Goal: Task Accomplishment & Management: Manage account settings

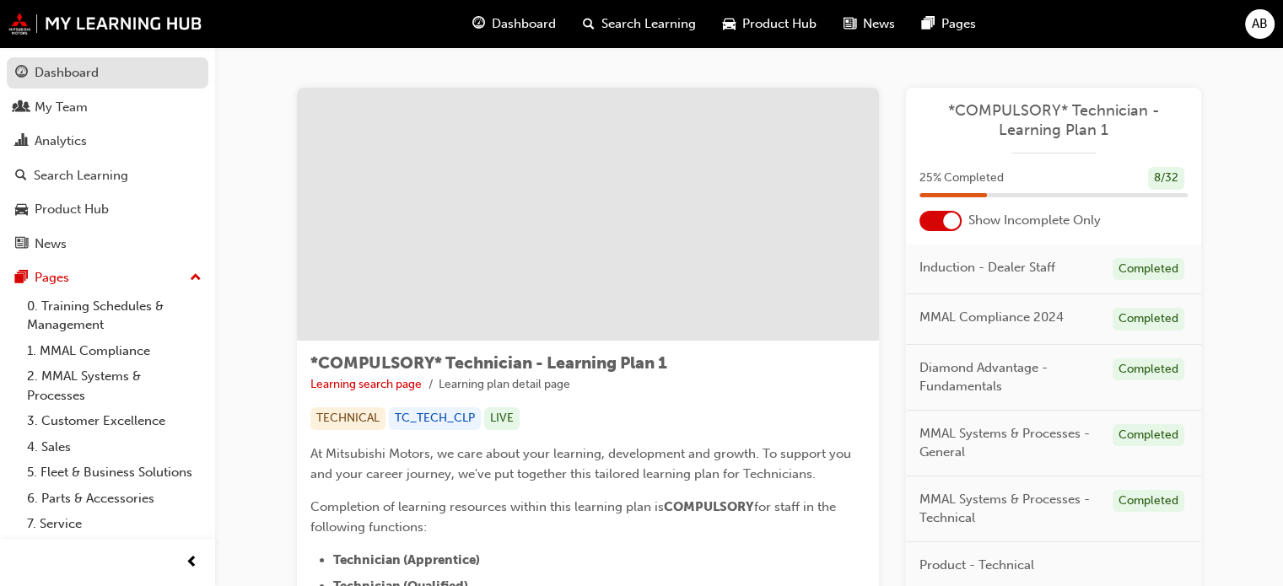
click at [76, 78] on div "Dashboard" at bounding box center [67, 72] width 64 height 19
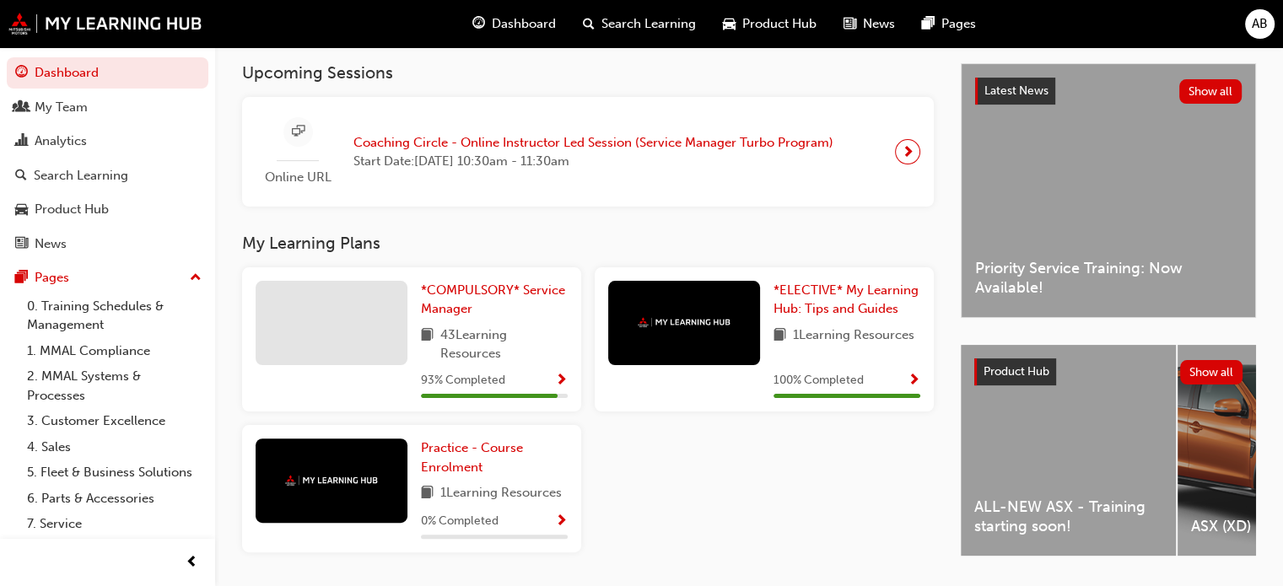
scroll to position [336, 0]
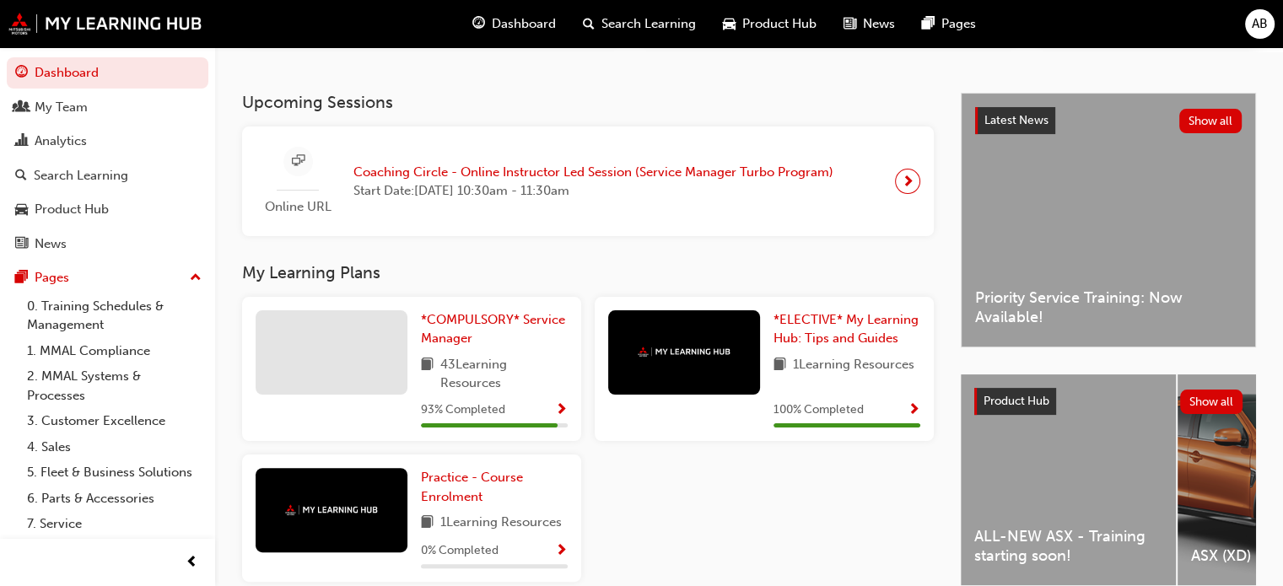
click at [905, 190] on span "next-icon" at bounding box center [907, 181] width 13 height 24
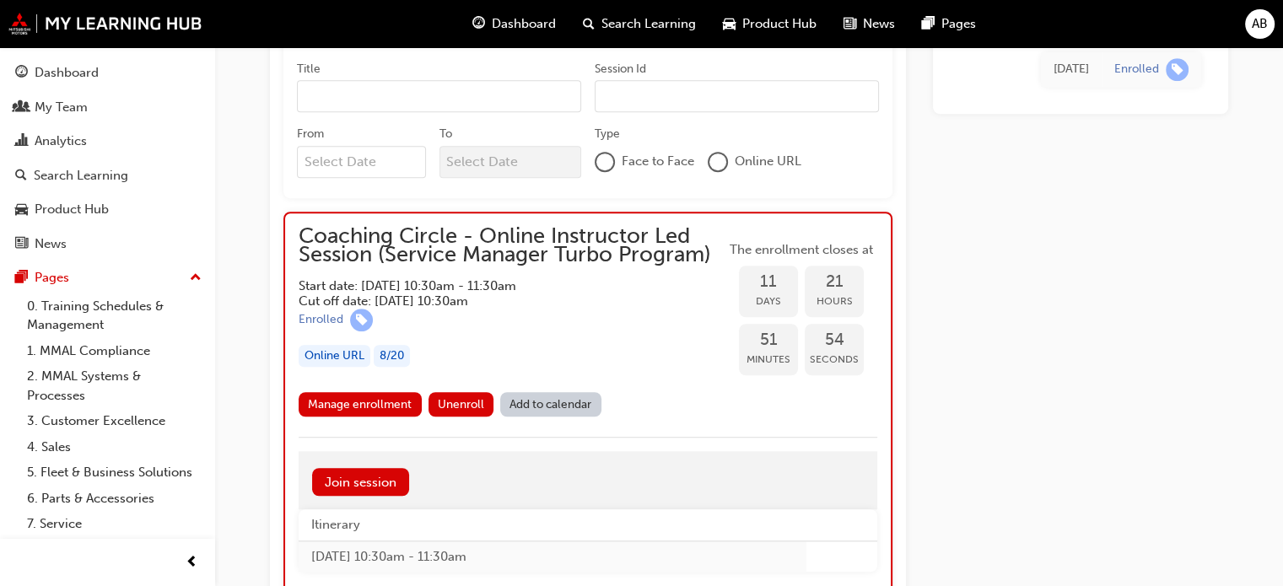
scroll to position [1096, 0]
click at [386, 353] on div "8 / 20" at bounding box center [392, 355] width 36 height 23
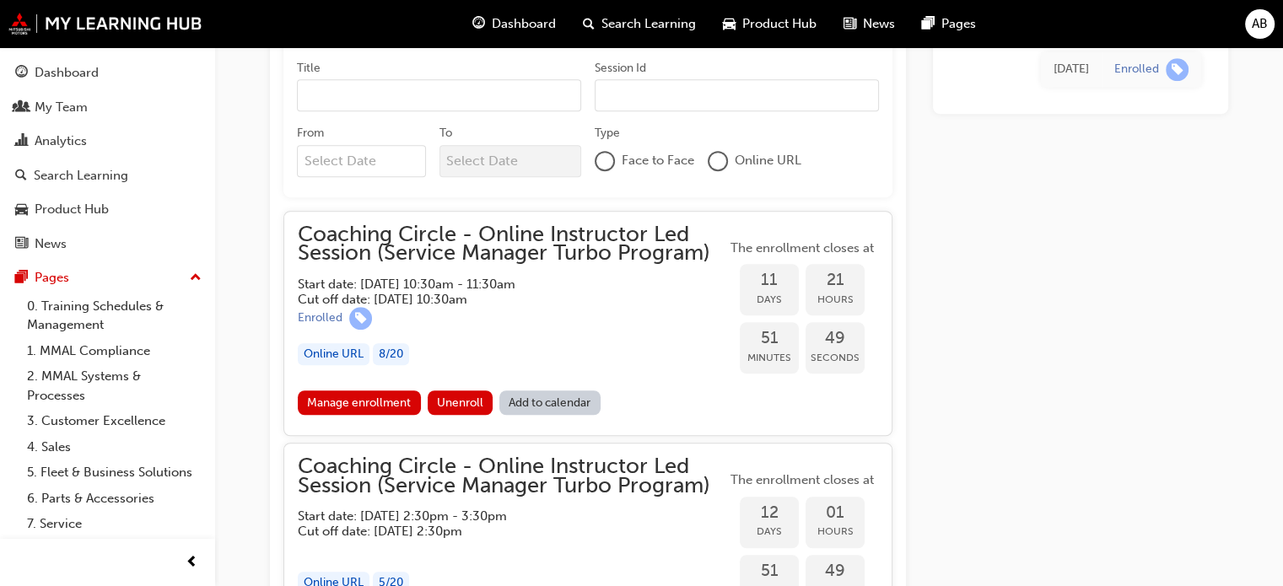
click at [391, 353] on div "8 / 20" at bounding box center [391, 354] width 36 height 23
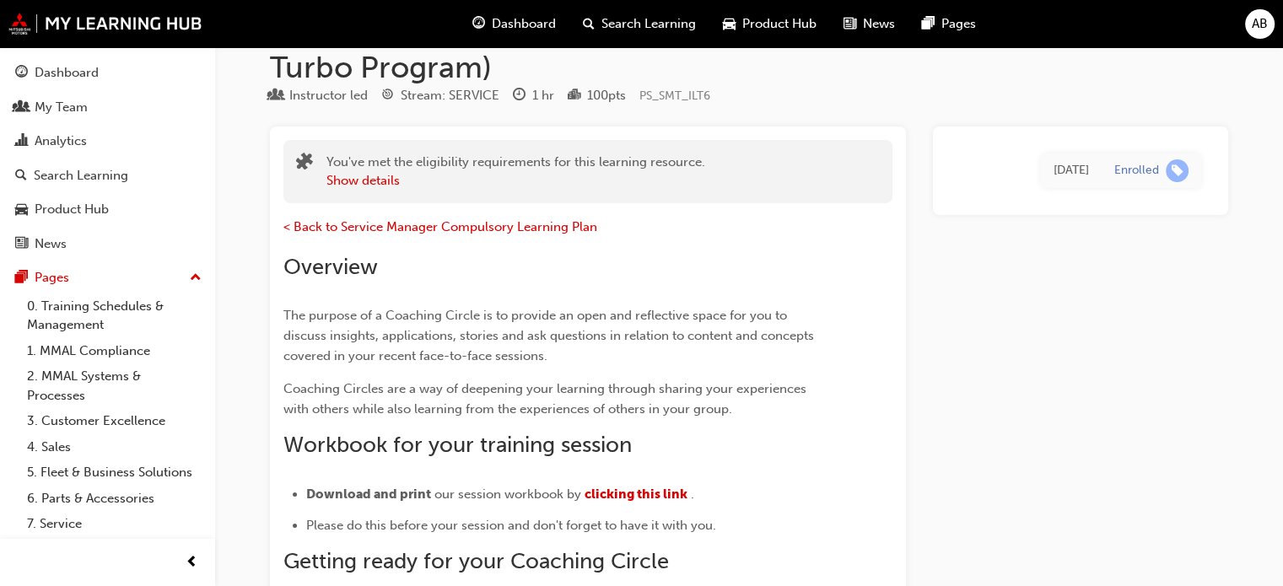
scroll to position [0, 0]
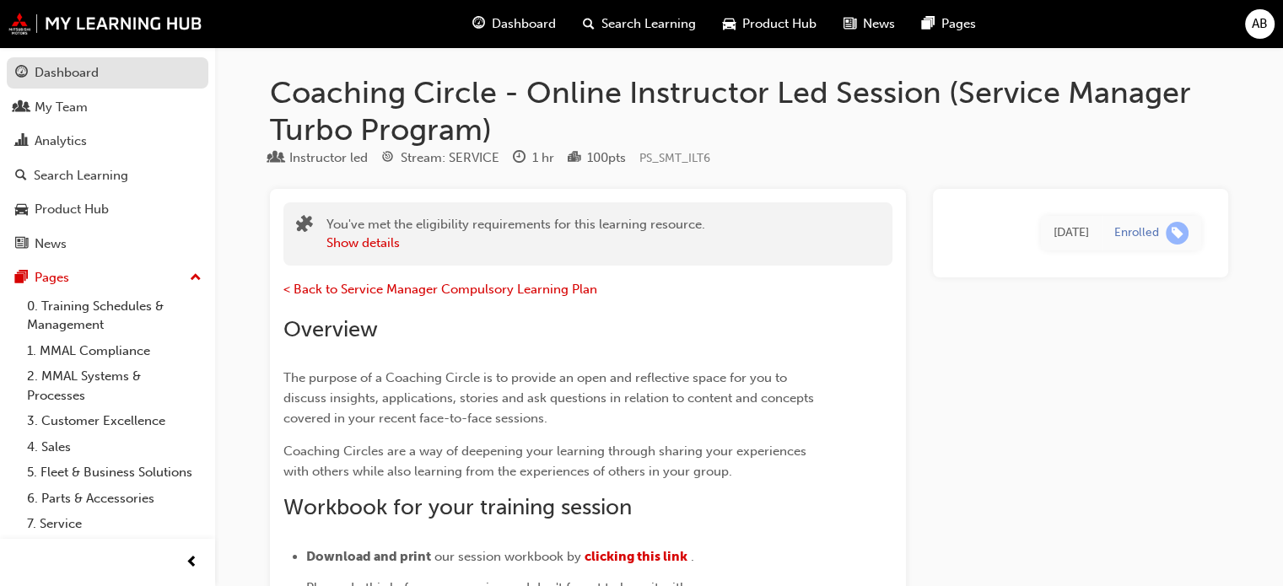
drag, startPoint x: 48, startPoint y: 71, endPoint x: 76, endPoint y: 83, distance: 30.6
click at [48, 72] on div "Dashboard" at bounding box center [67, 72] width 64 height 19
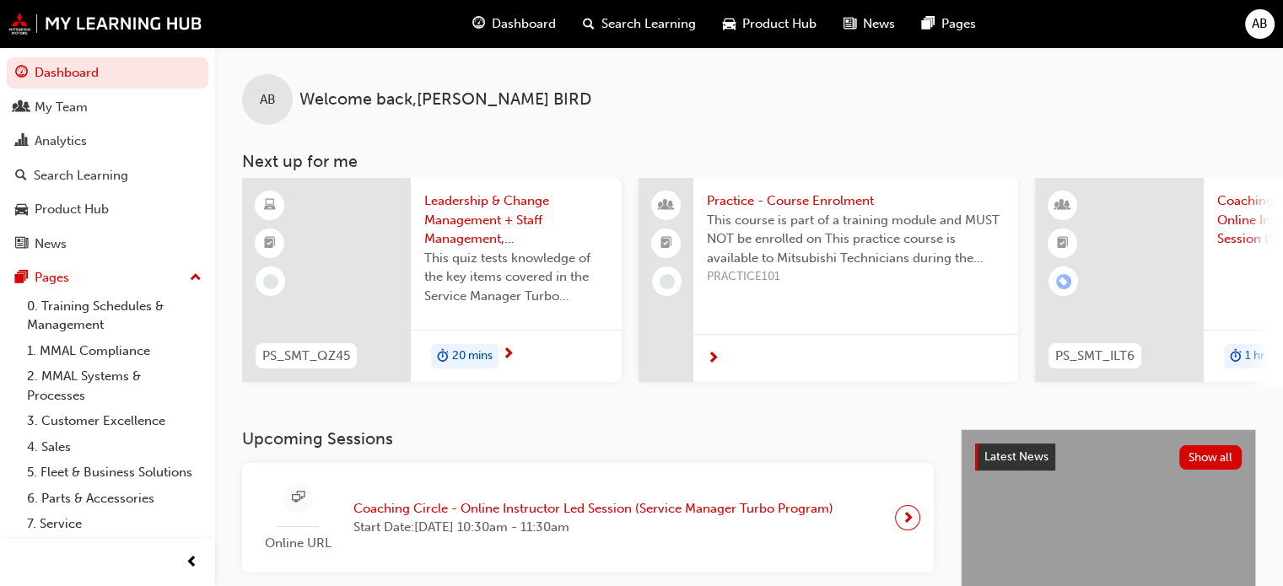
click at [471, 305] on span "This quiz tests knowledge of the key items covered in the Service Manager Turbo…" at bounding box center [516, 277] width 184 height 57
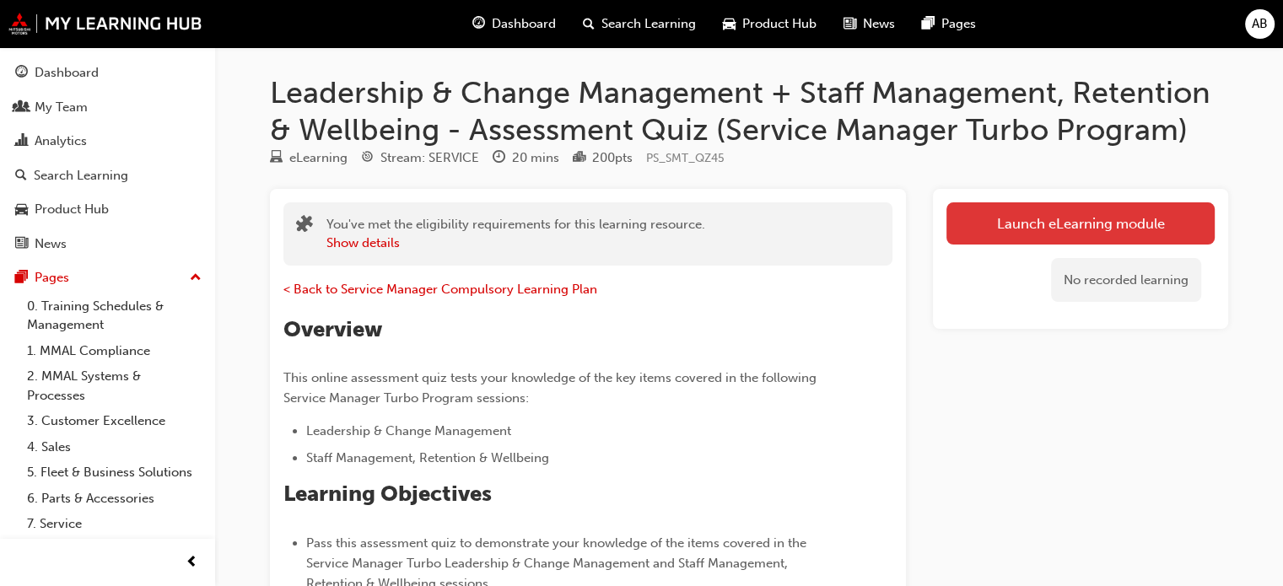
click at [1066, 216] on link "Launch eLearning module" at bounding box center [1080, 223] width 268 height 42
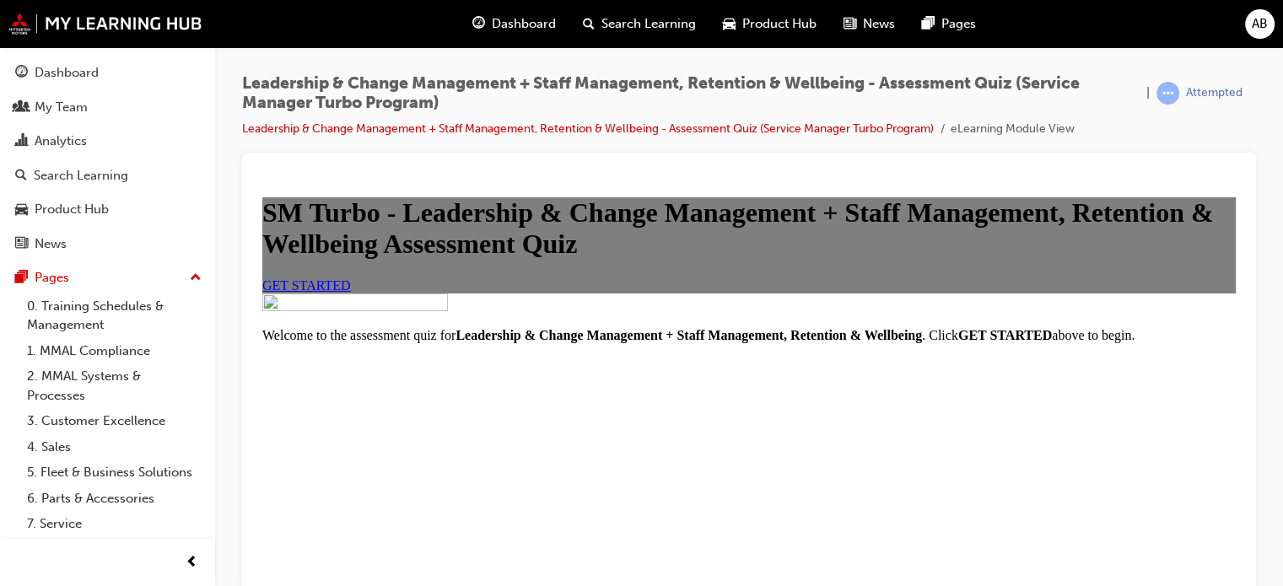
scroll to position [320, 0]
click at [351, 277] on span "GET STARTED" at bounding box center [306, 284] width 89 height 14
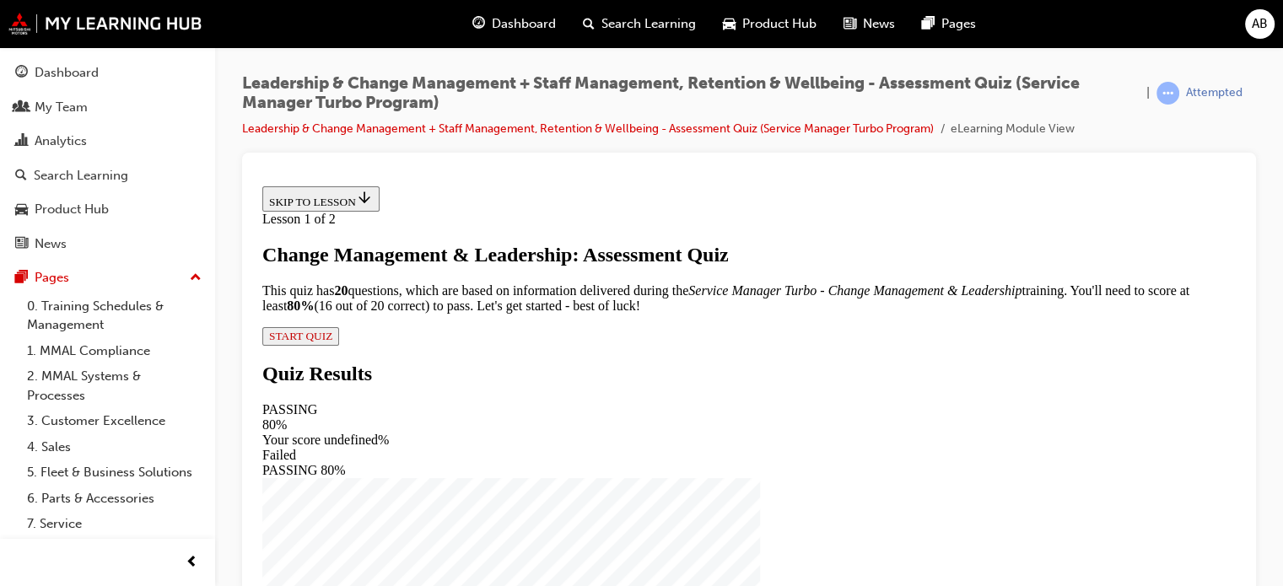
scroll to position [8, 0]
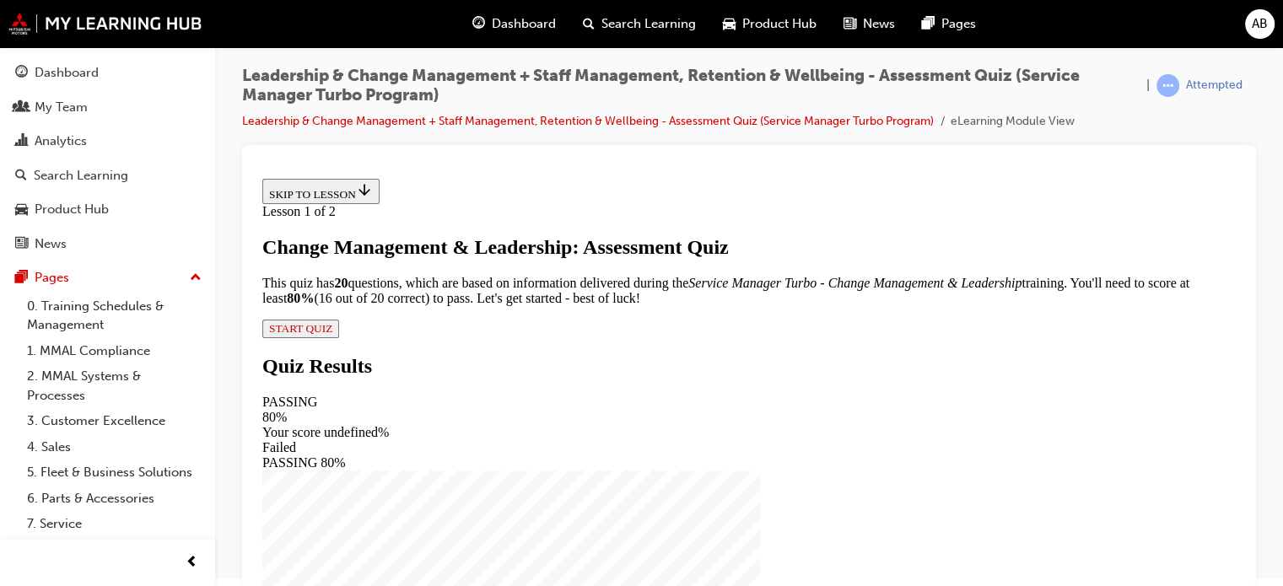
click at [332, 334] on span "START QUIZ" at bounding box center [300, 327] width 63 height 13
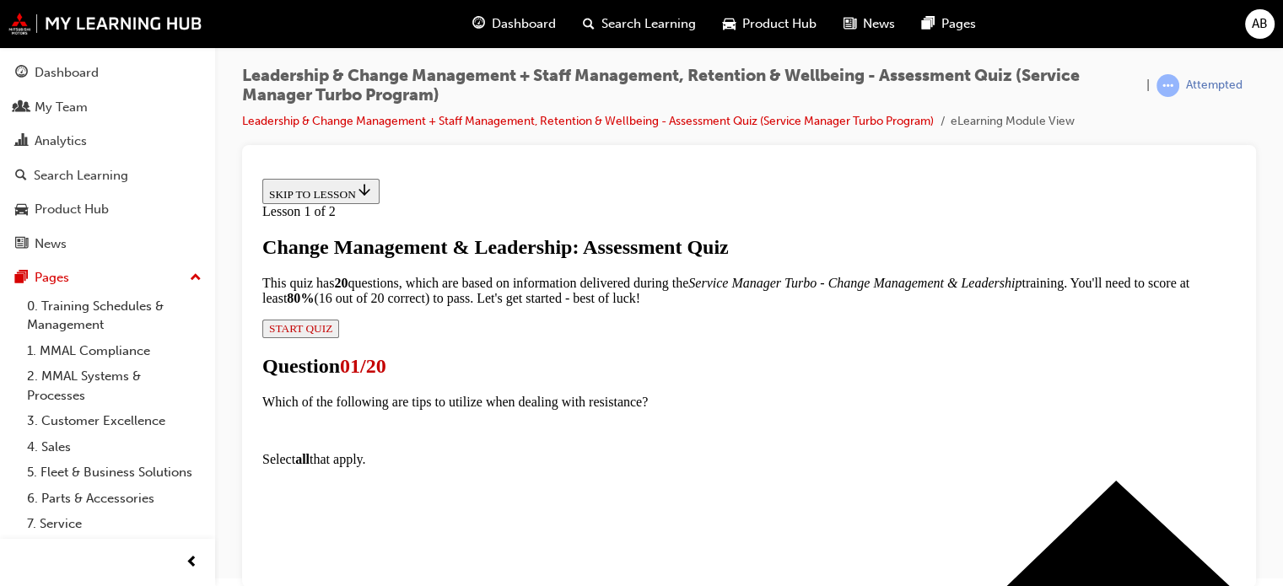
scroll to position [253, 0]
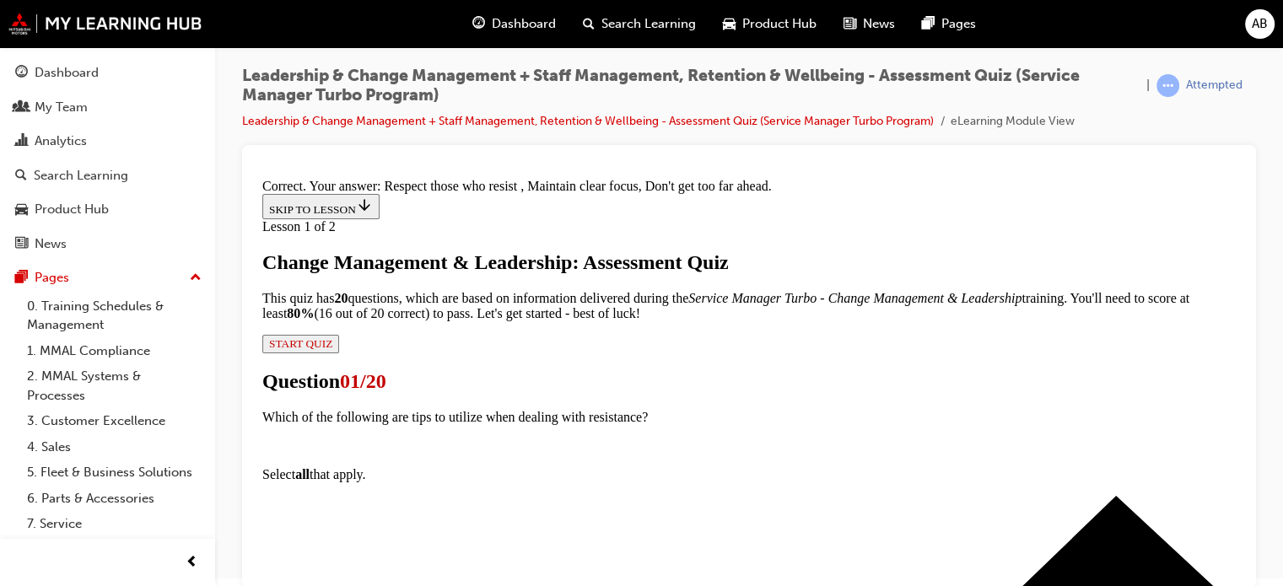
scroll to position [493, 0]
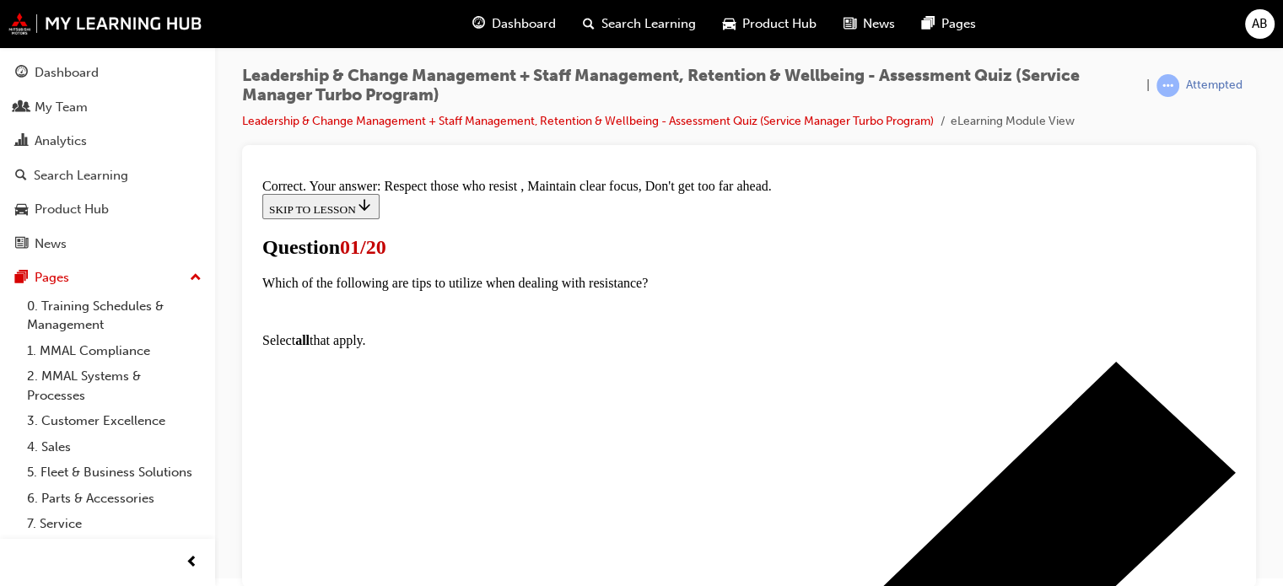
scroll to position [253, 0]
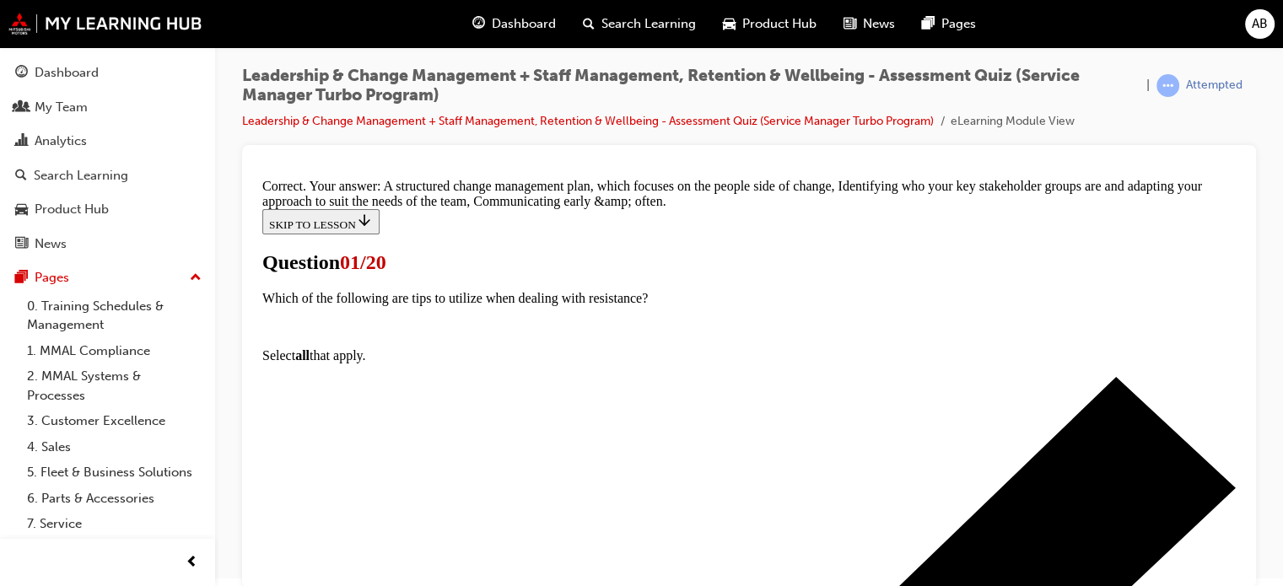
scroll to position [556, 0]
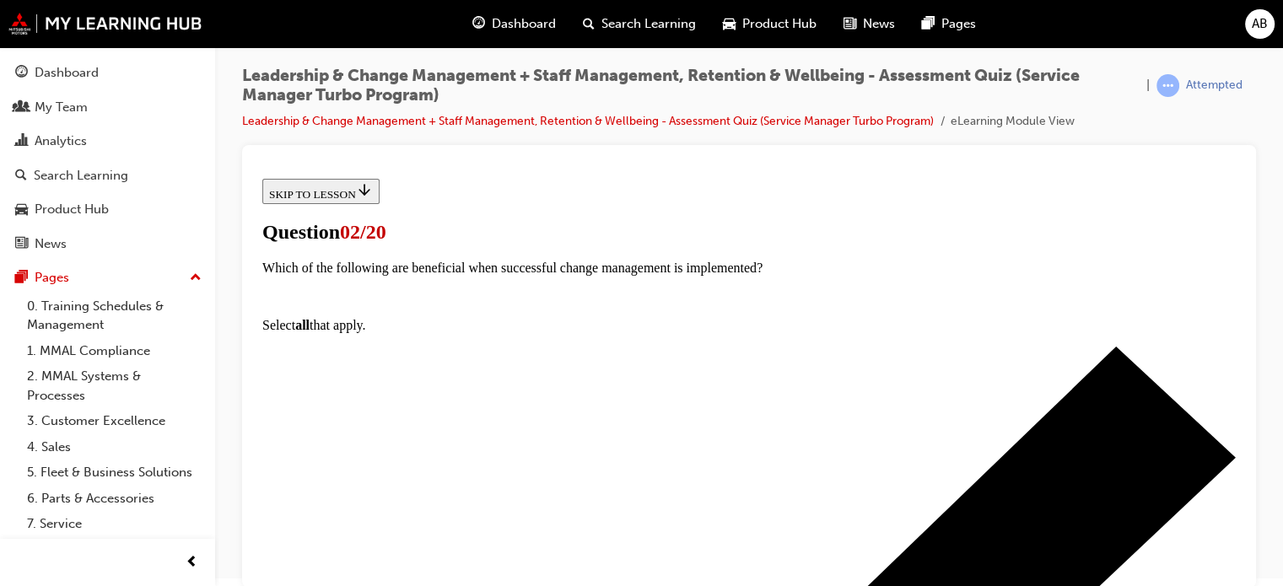
scroll to position [169, 0]
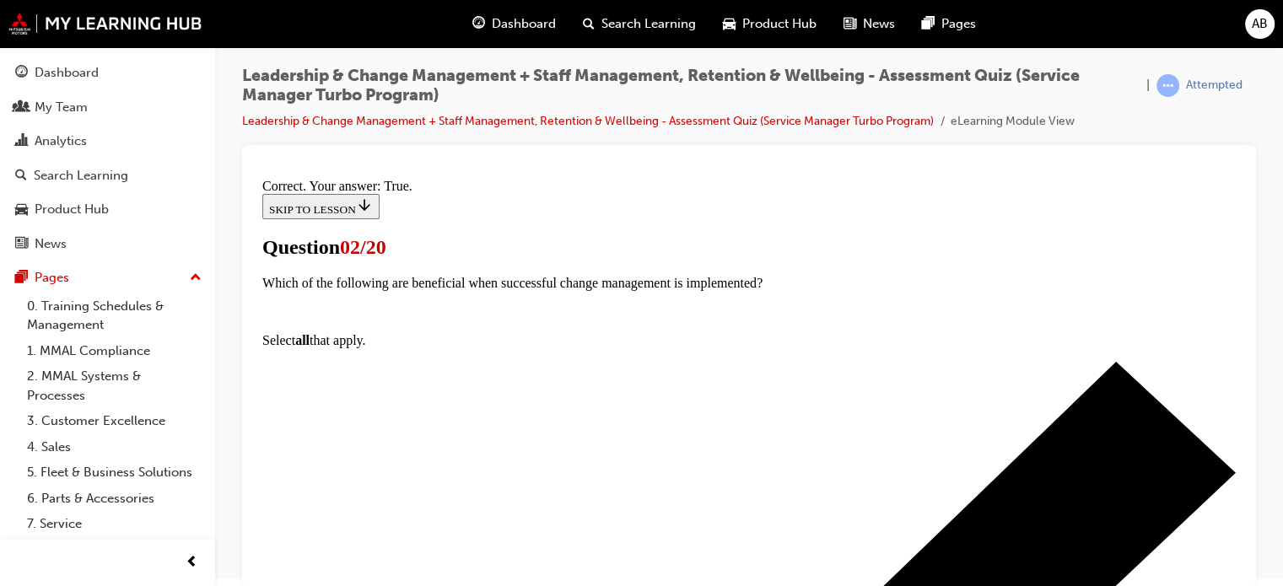
scroll to position [387, 0]
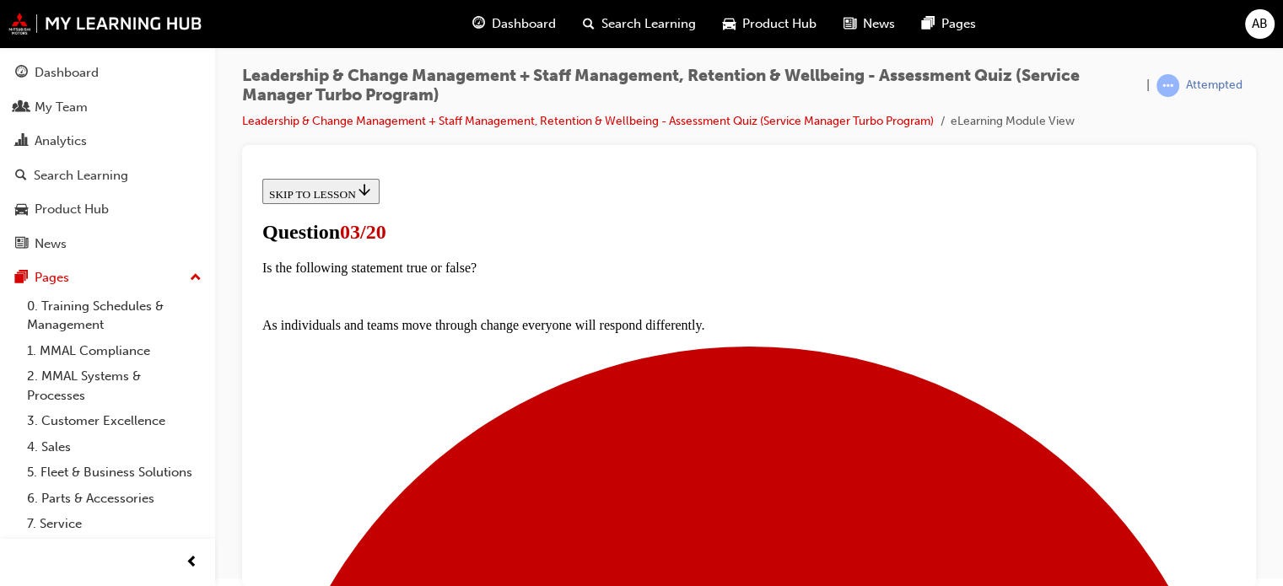
scroll to position [253, 0]
drag, startPoint x: 481, startPoint y: 325, endPoint x: 482, endPoint y: 350, distance: 25.3
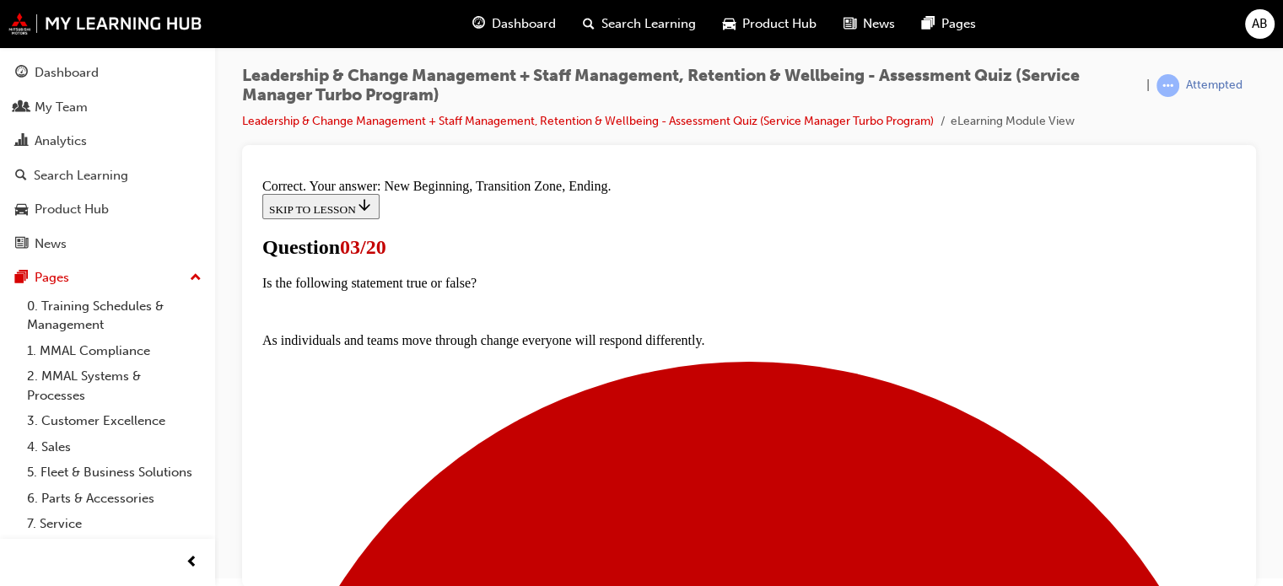
scroll to position [522, 0]
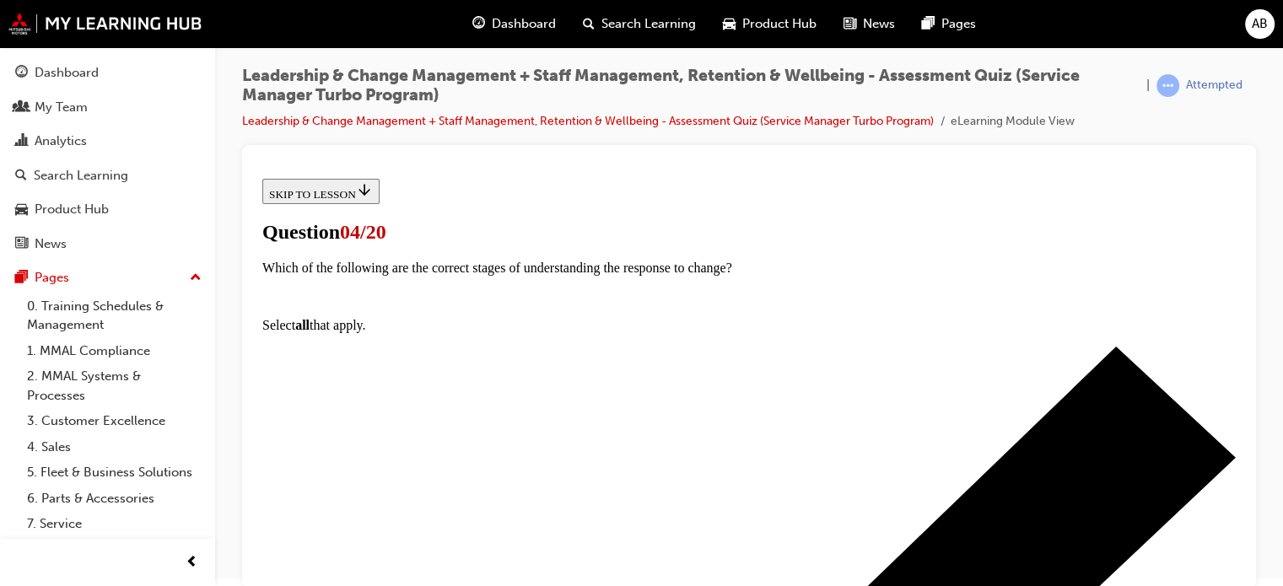
scroll to position [253, 0]
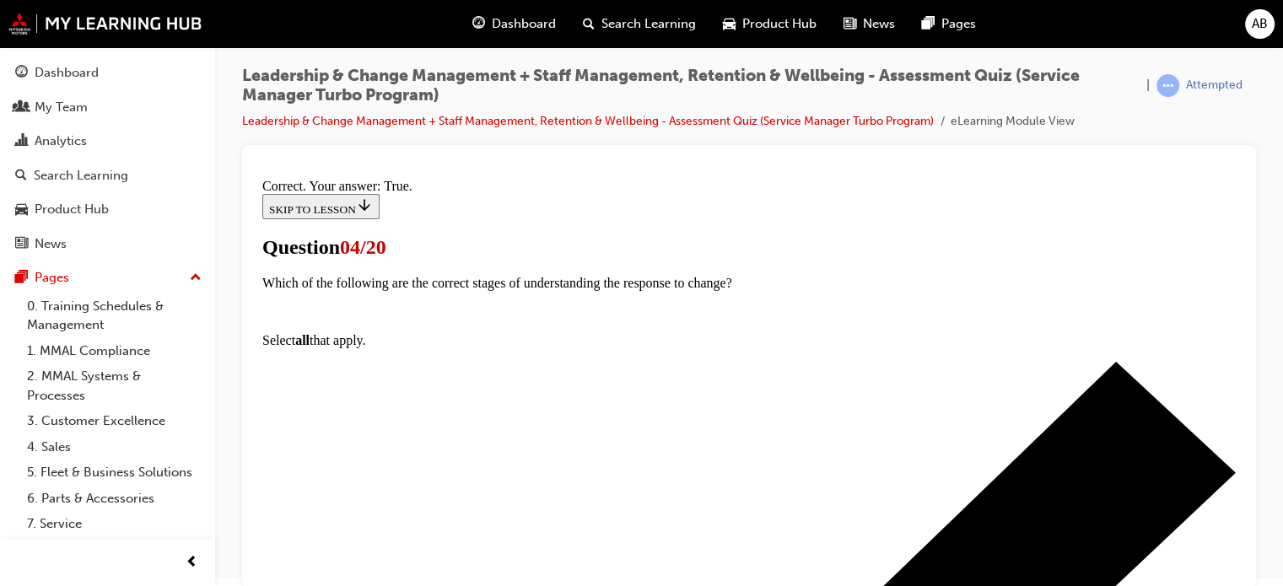
scroll to position [387, 0]
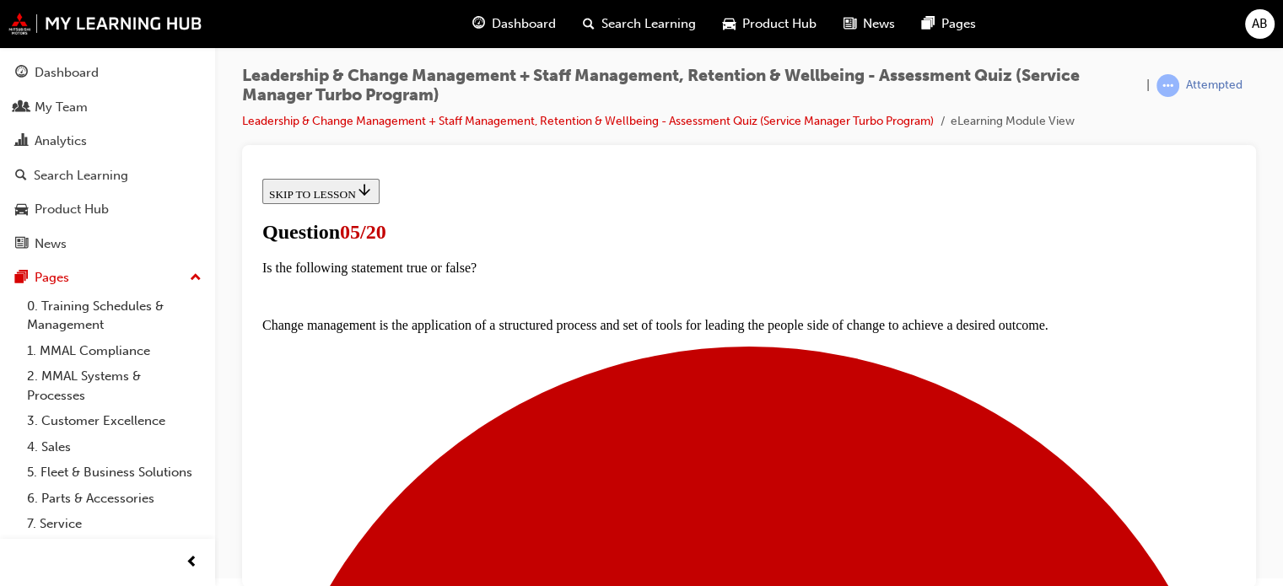
scroll to position [169, 0]
drag, startPoint x: 473, startPoint y: 446, endPoint x: 540, endPoint y: 428, distance: 68.9
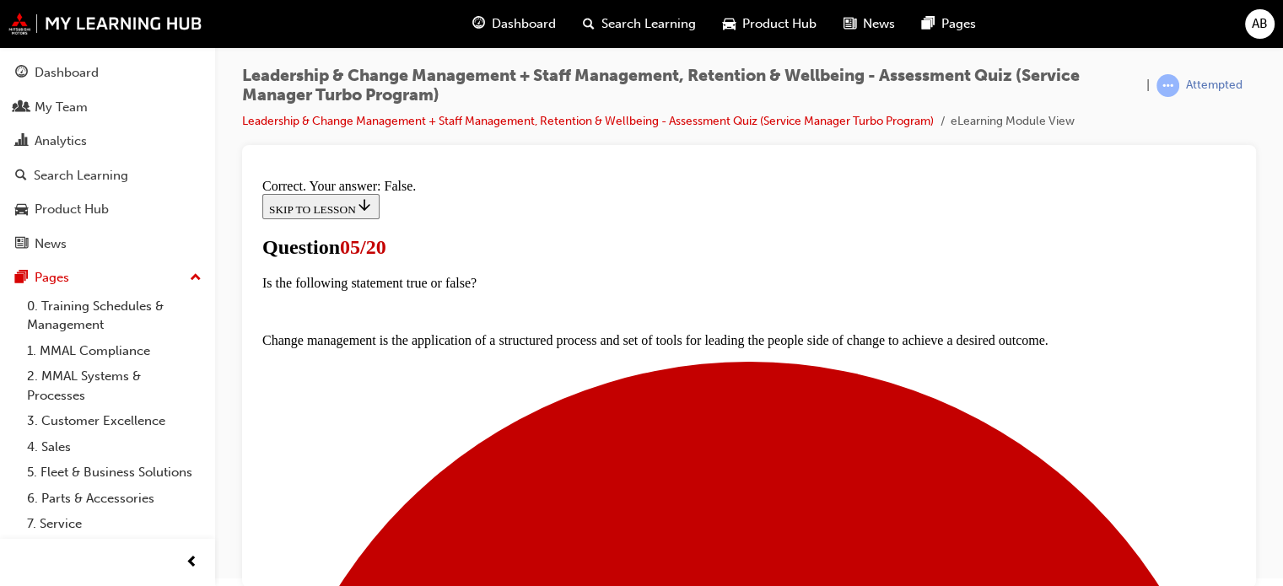
scroll to position [358, 0]
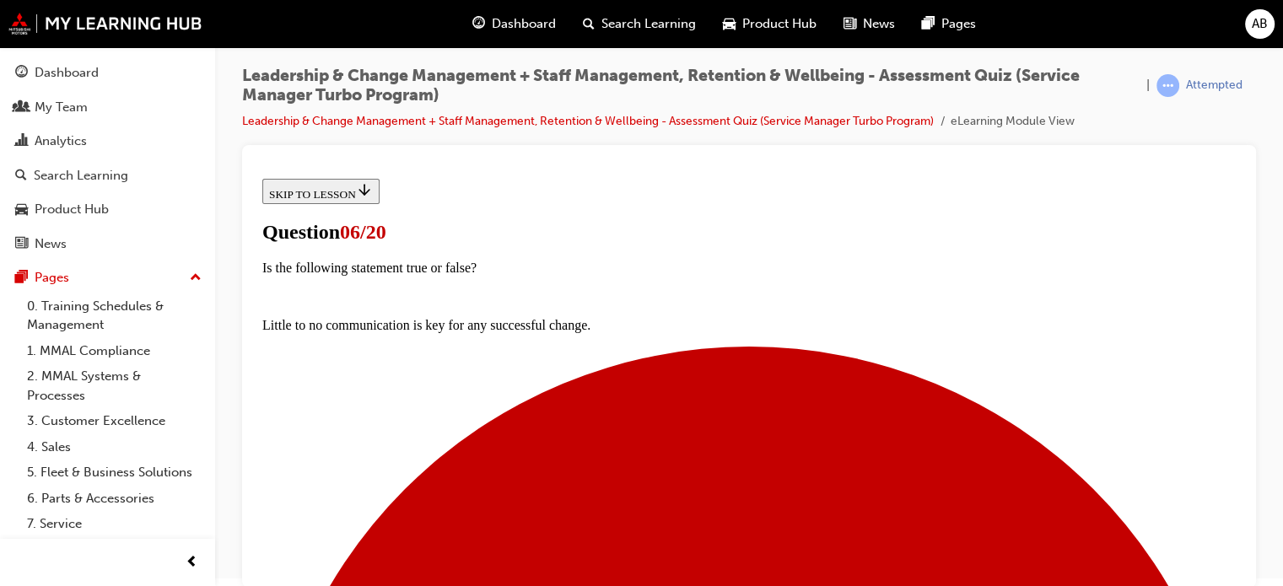
scroll to position [169, 0]
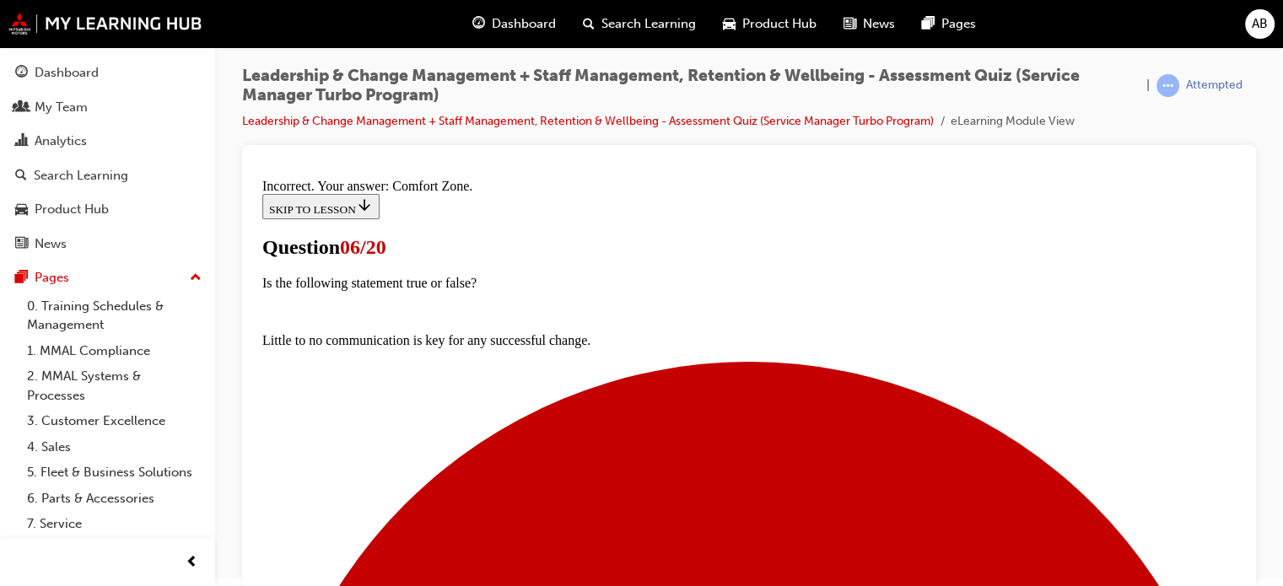
scroll to position [465, 0]
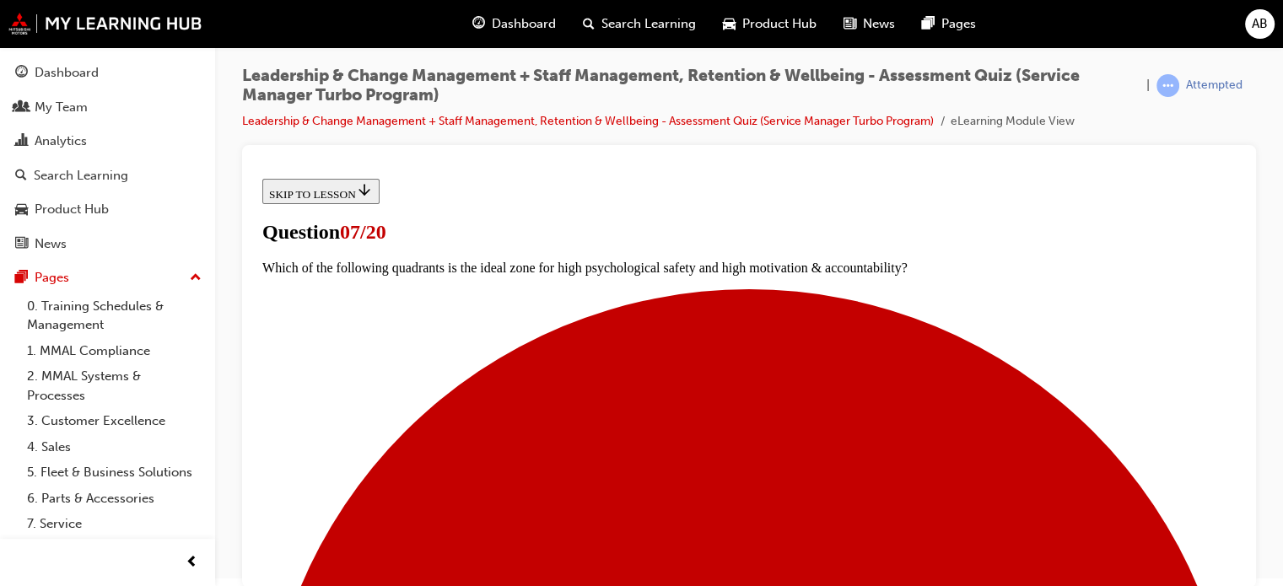
scroll to position [169, 0]
drag, startPoint x: 478, startPoint y: 478, endPoint x: 597, endPoint y: 443, distance: 124.1
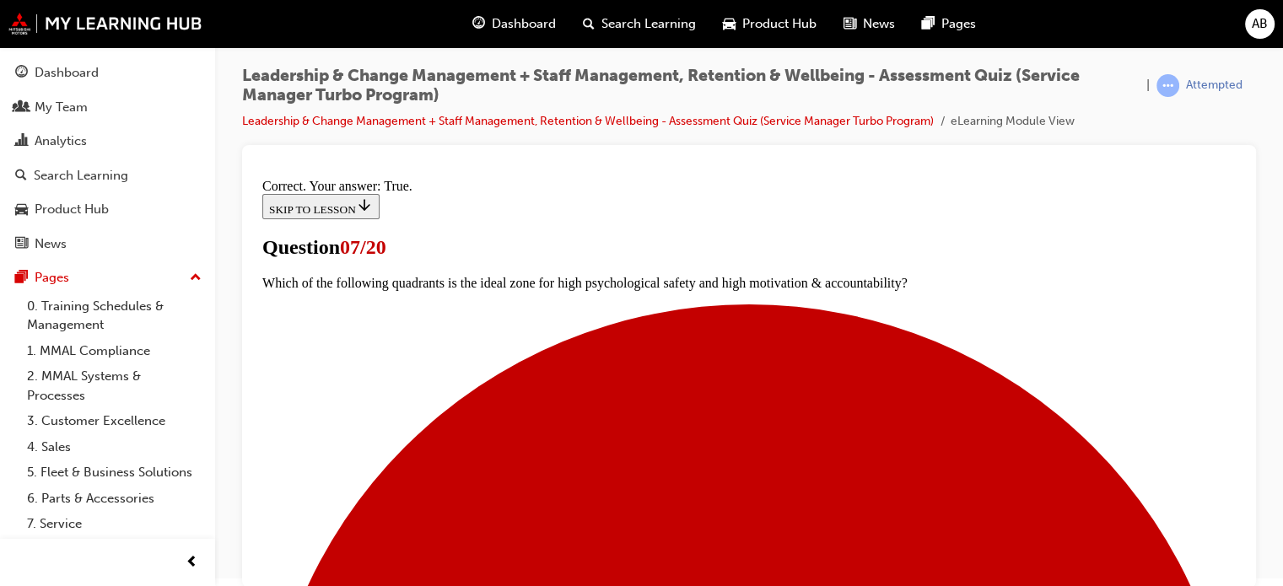
scroll to position [387, 0]
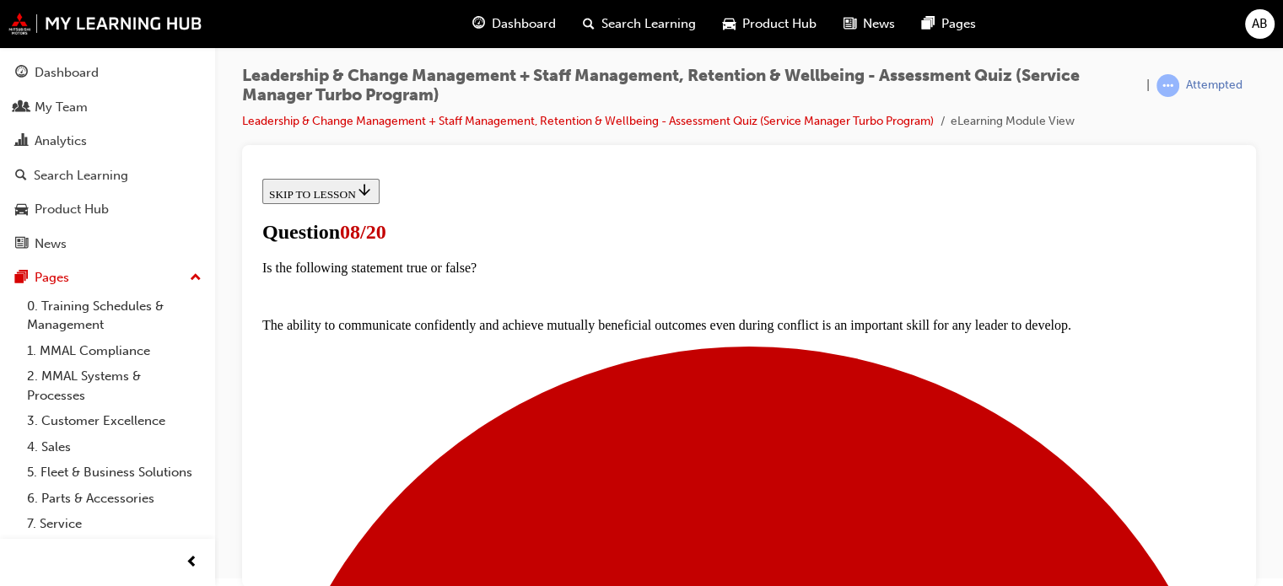
scroll to position [253, 0]
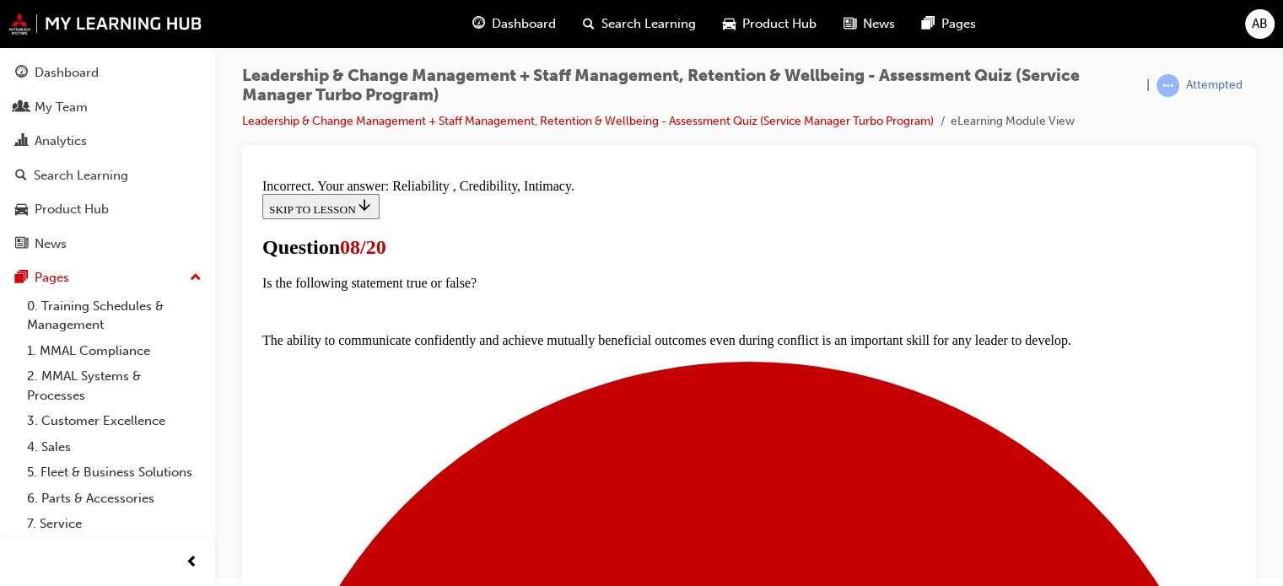
scroll to position [493, 0]
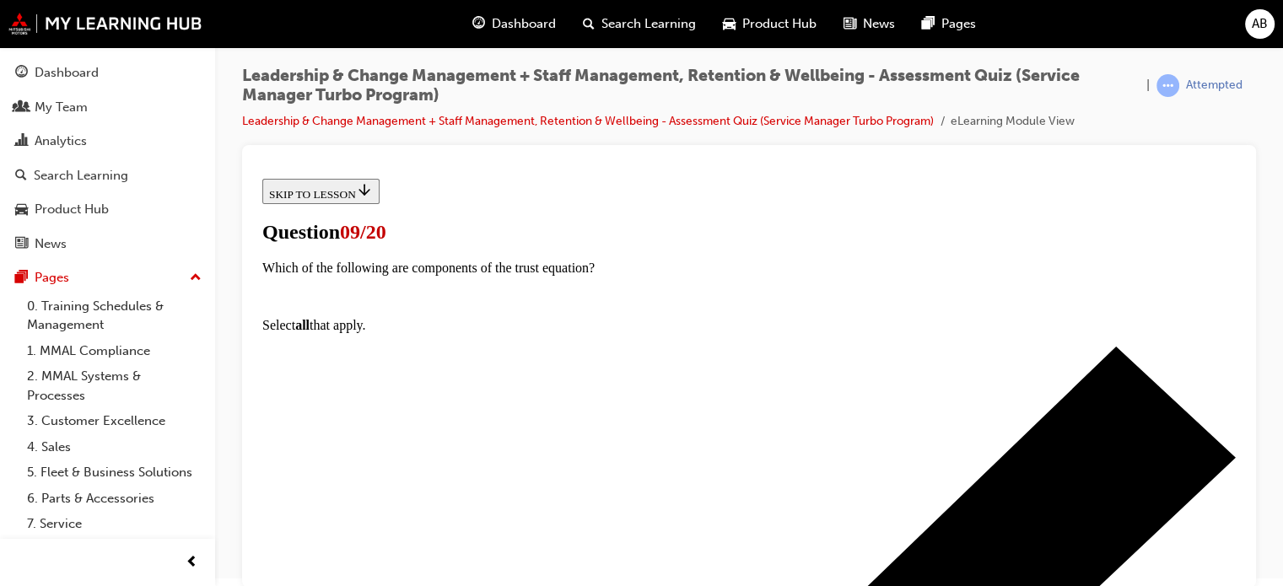
scroll to position [253, 0]
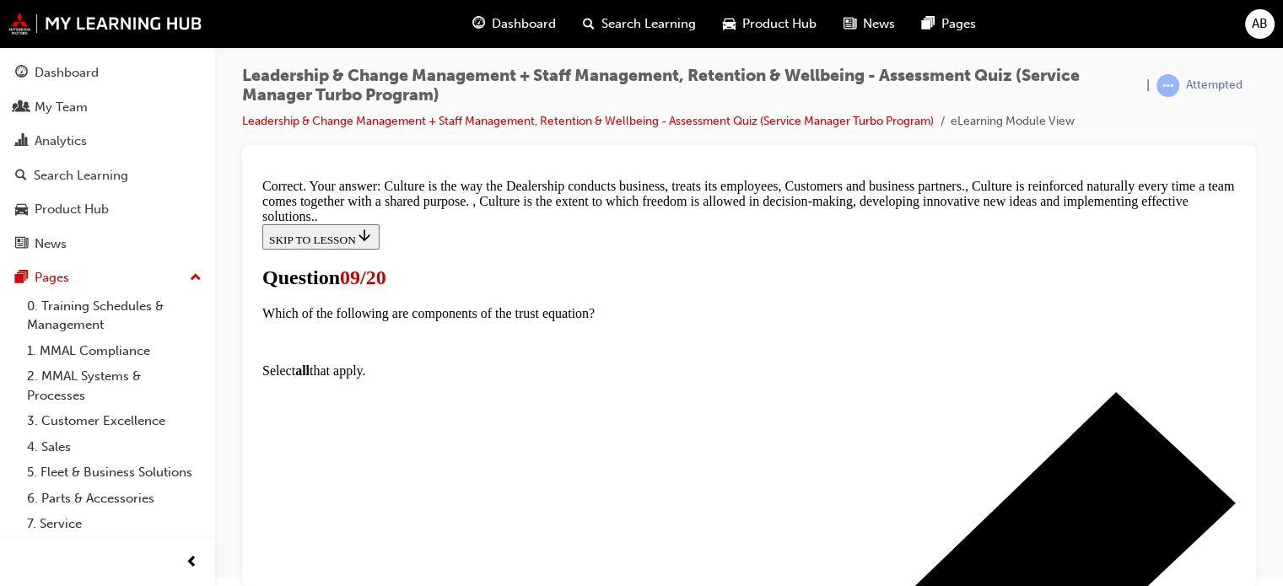
scroll to position [578, 0]
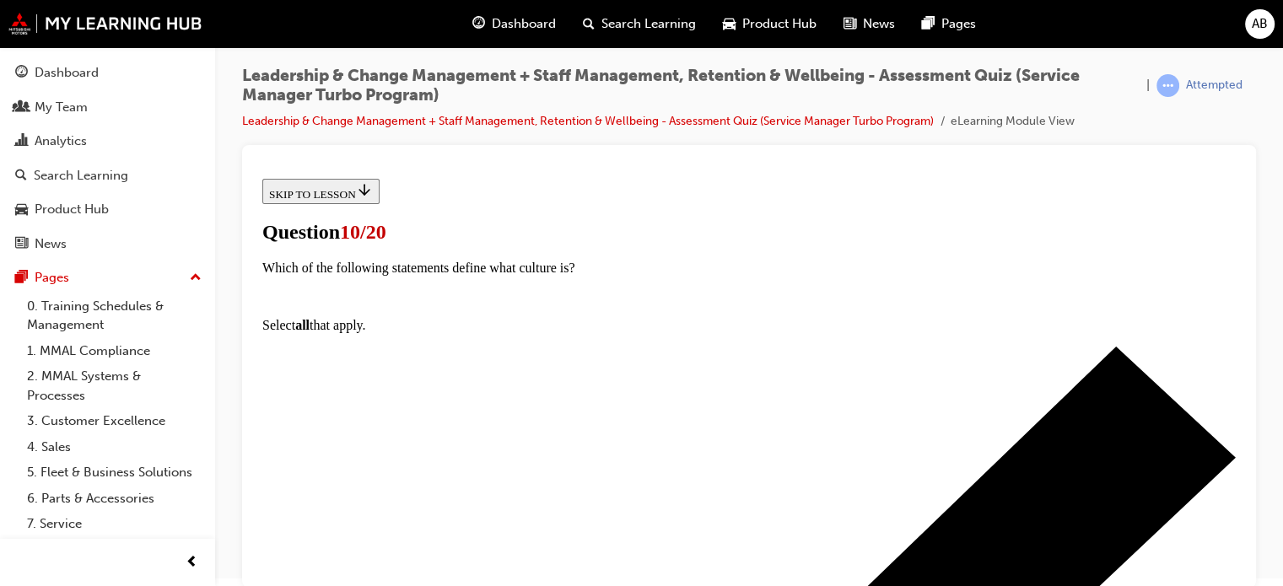
scroll to position [253, 0]
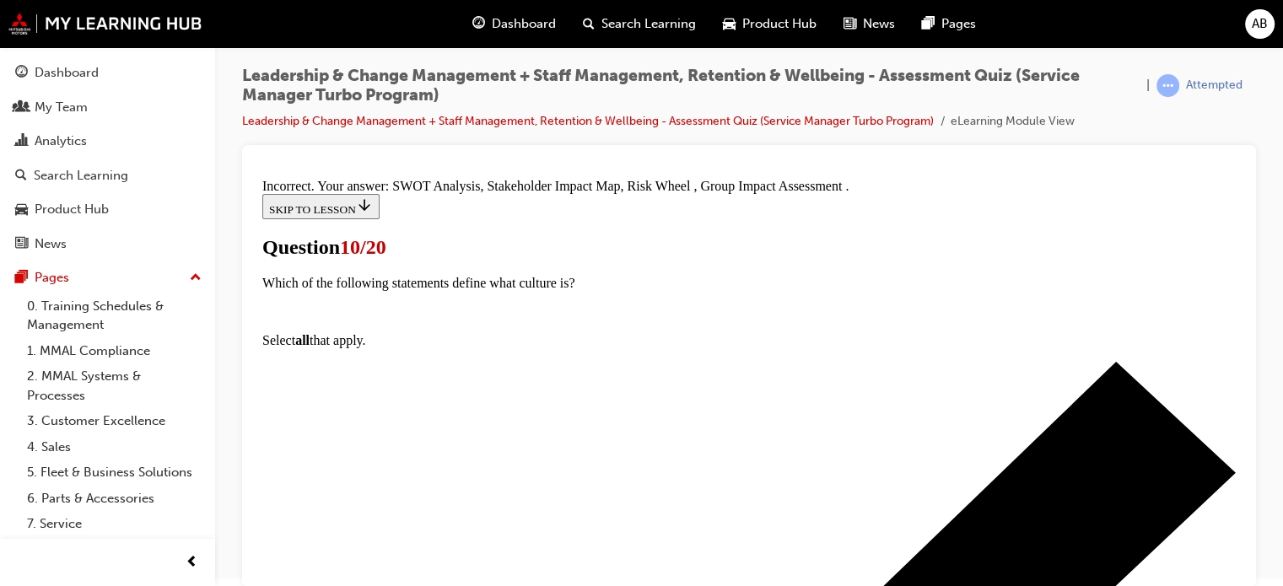
scroll to position [493, 0]
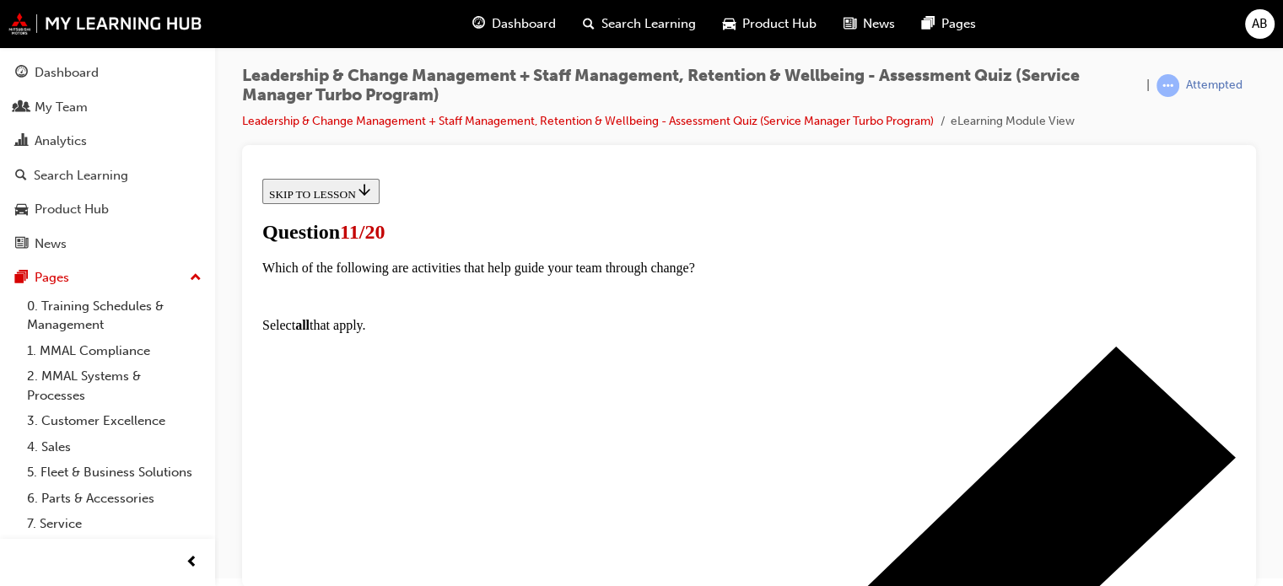
scroll to position [169, 0]
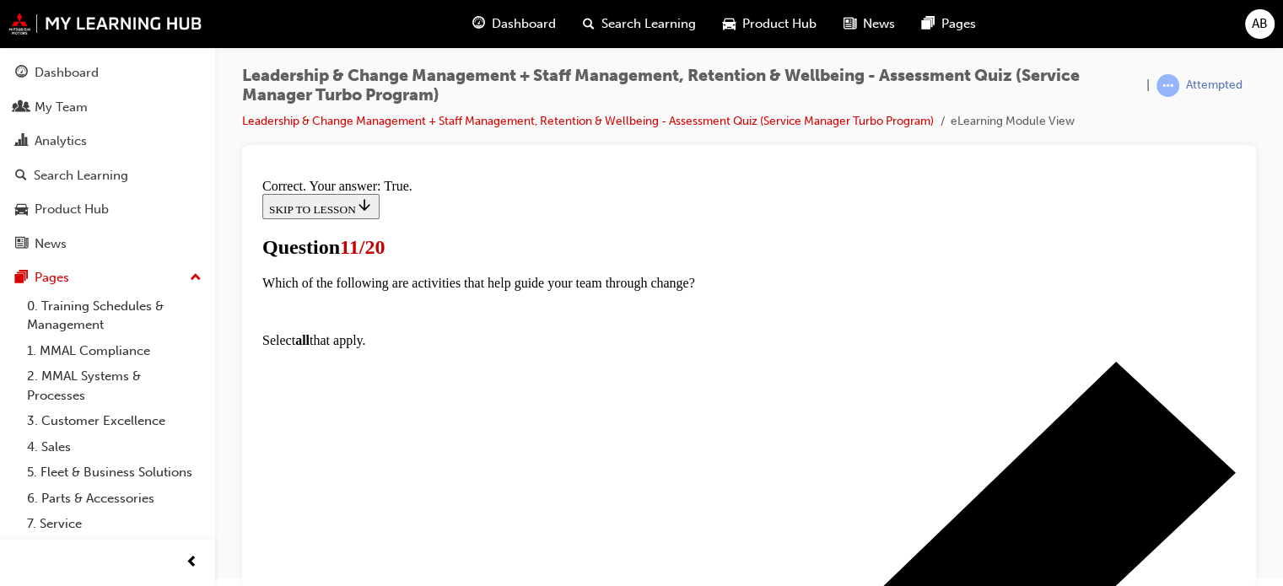
scroll to position [416, 0]
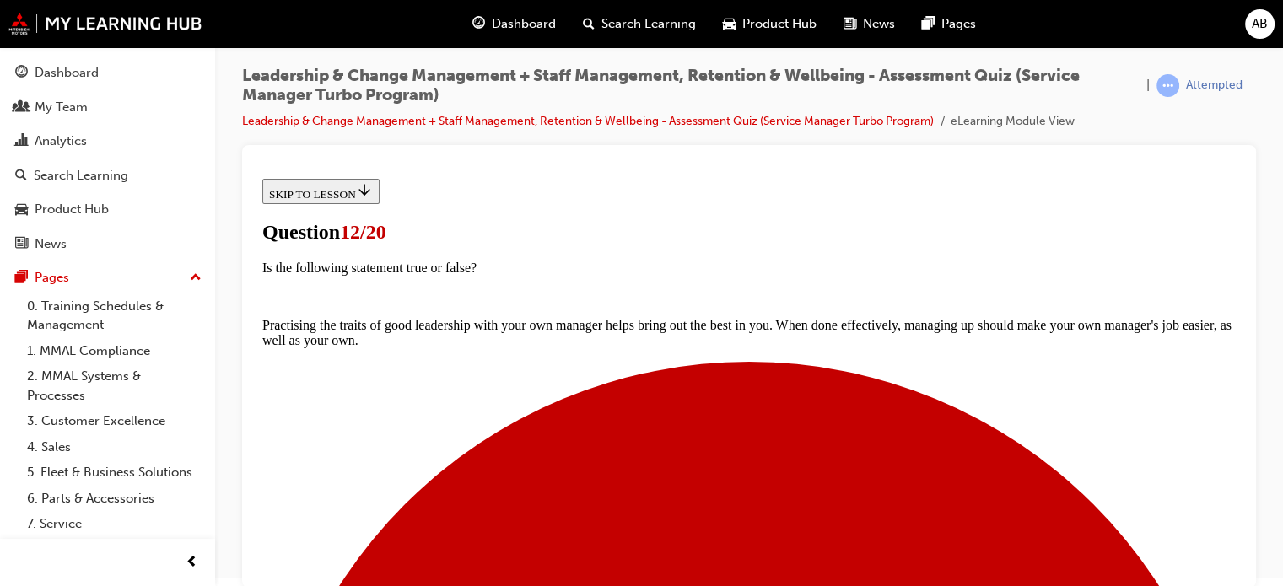
scroll to position [169, 0]
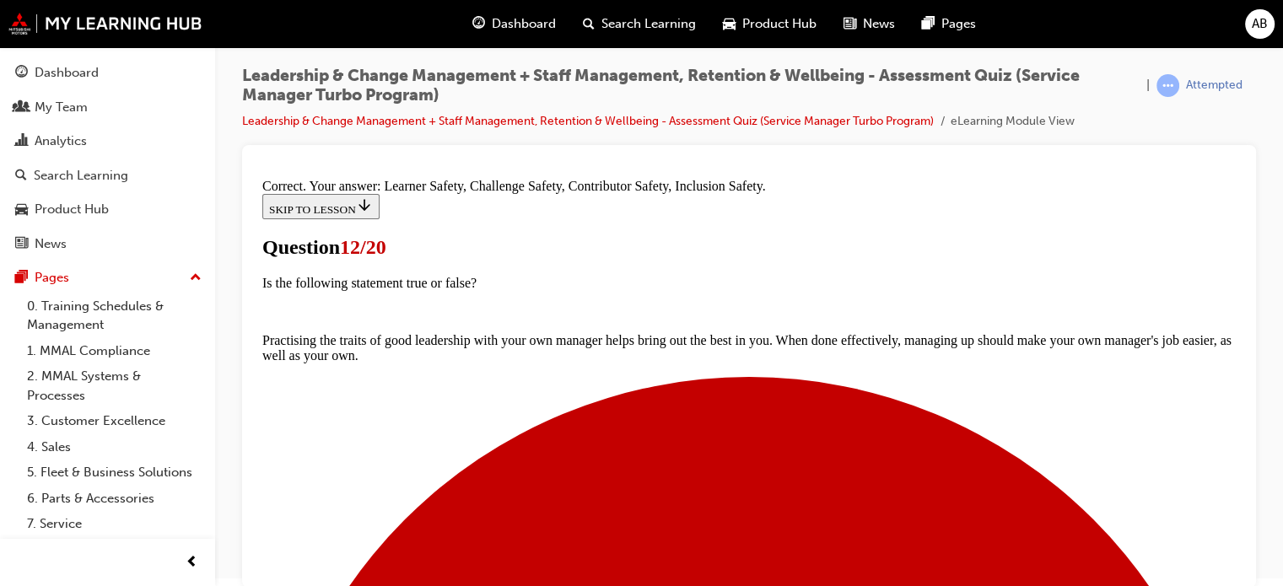
scroll to position [493, 0]
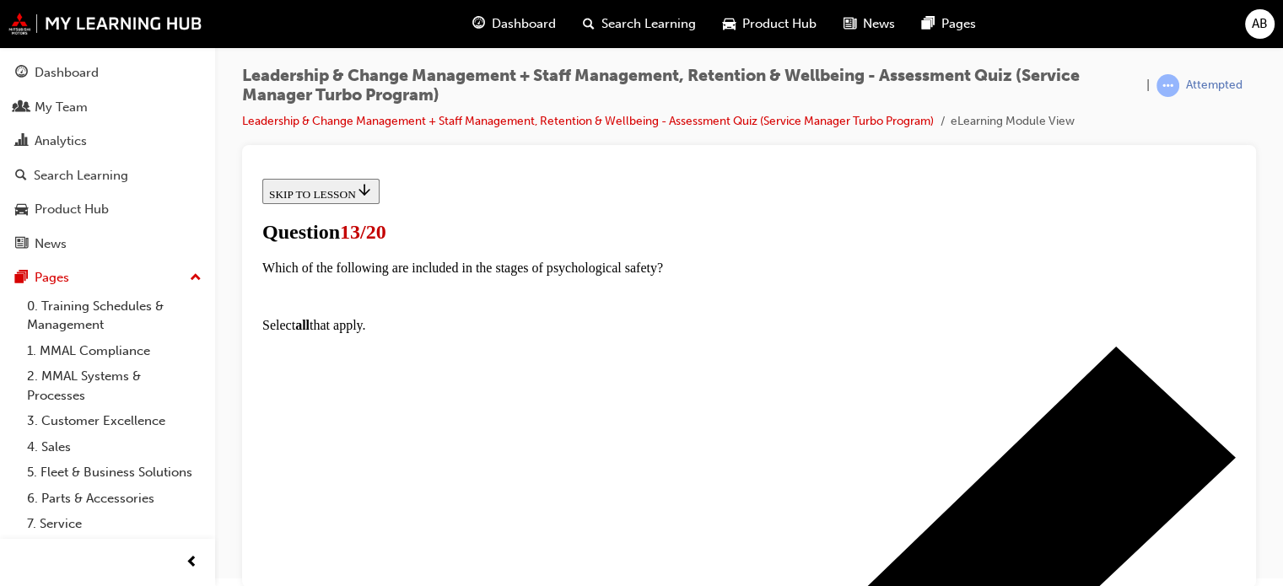
scroll to position [253, 0]
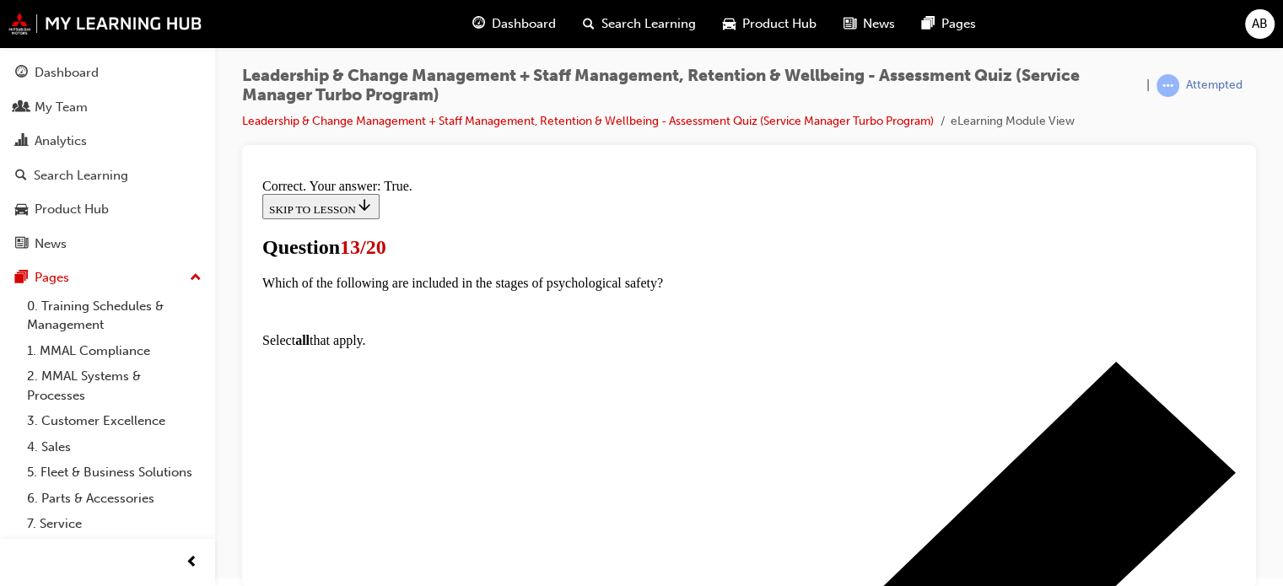
scroll to position [444, 0]
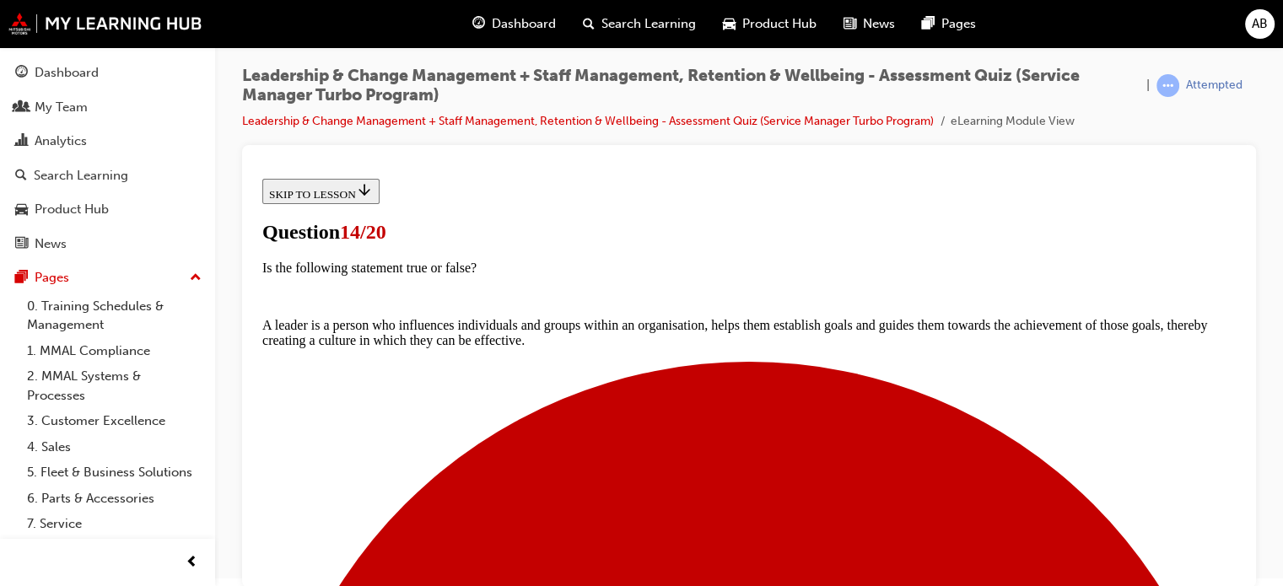
scroll to position [253, 0]
drag, startPoint x: 488, startPoint y: 498, endPoint x: 496, endPoint y: 483, distance: 17.0
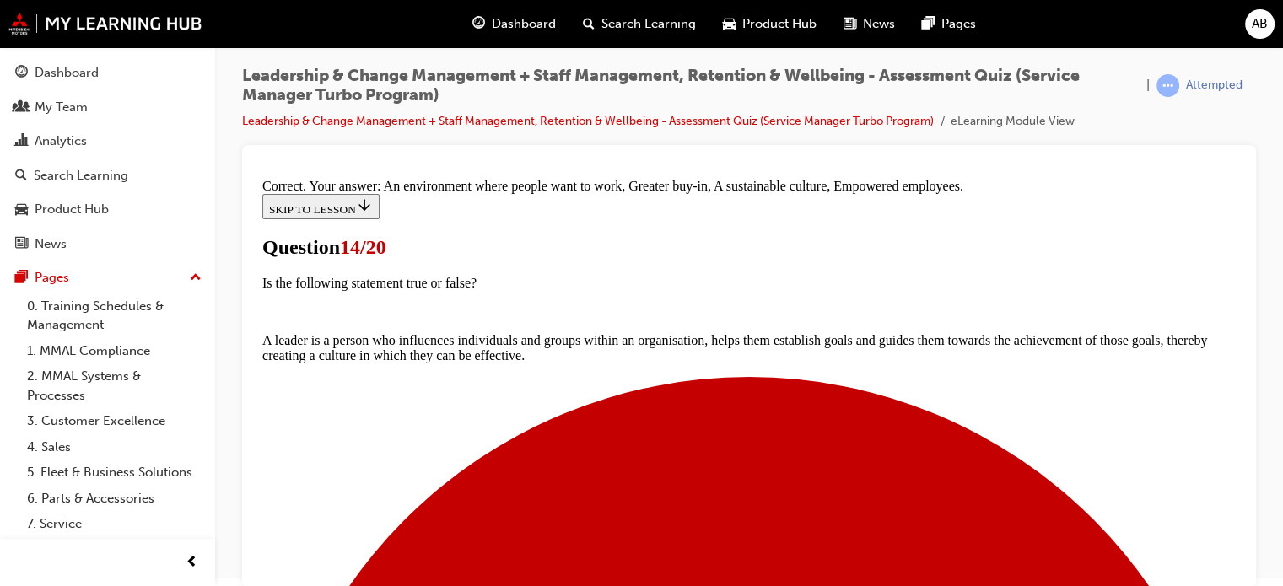
scroll to position [493, 0]
drag, startPoint x: 748, startPoint y: 509, endPoint x: 733, endPoint y: 459, distance: 52.8
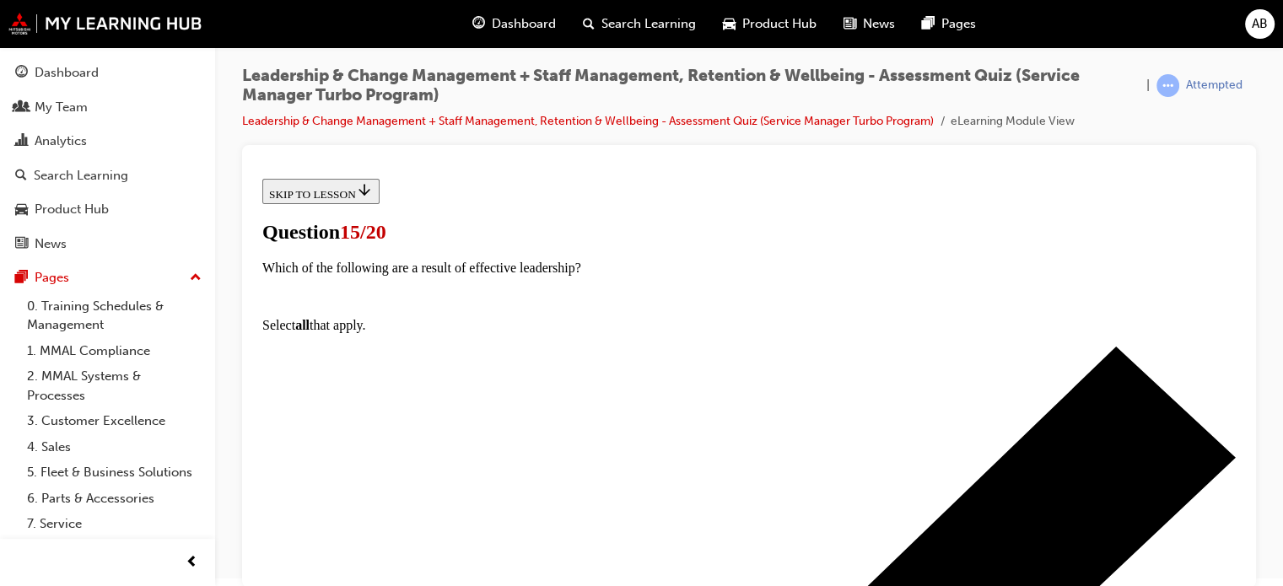
scroll to position [169, 0]
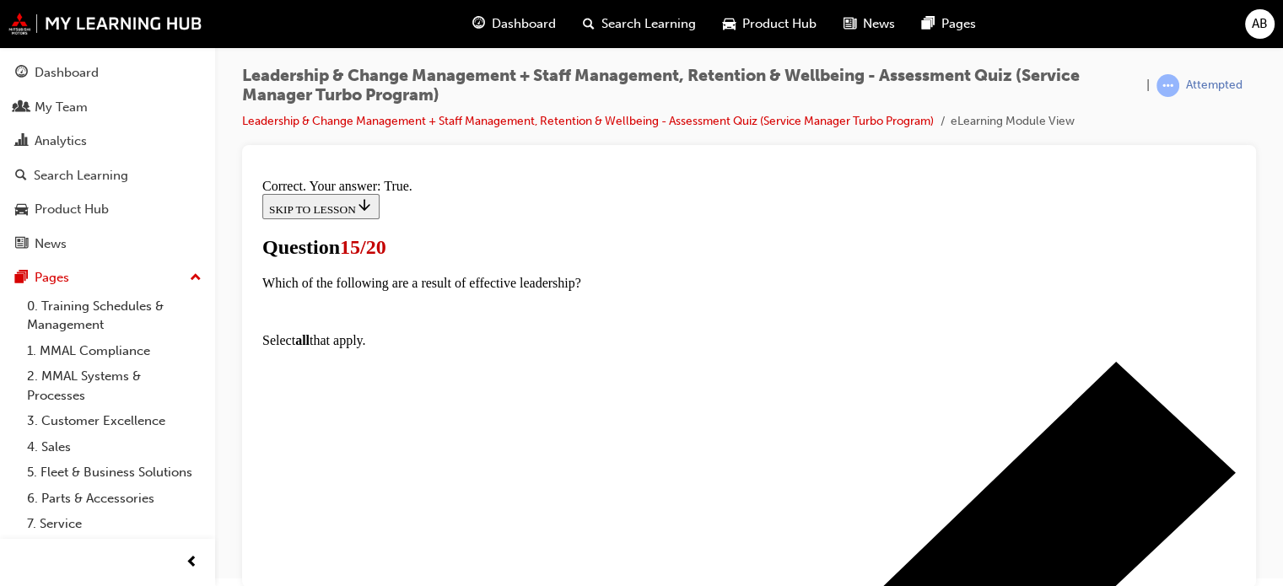
scroll to position [387, 0]
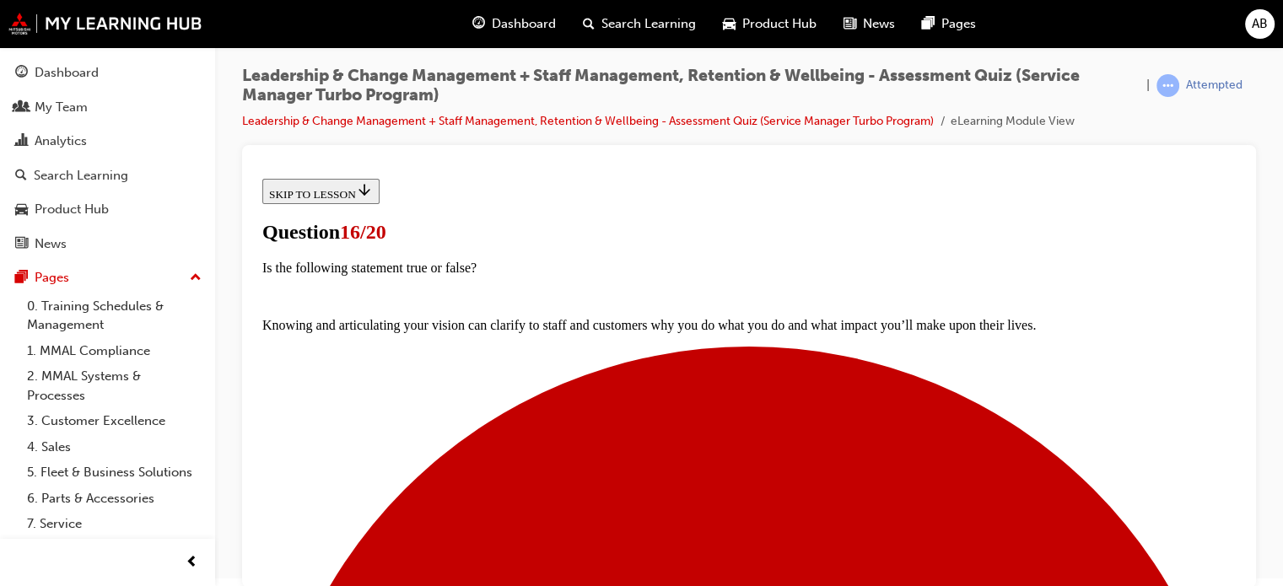
scroll to position [337, 0]
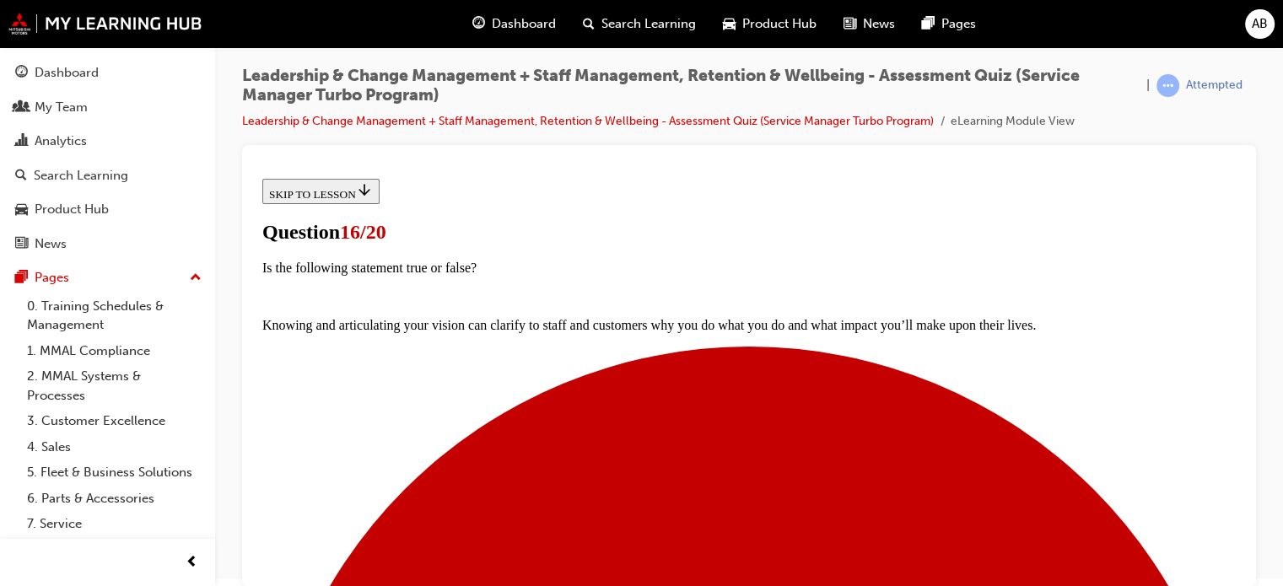
drag, startPoint x: 770, startPoint y: 558, endPoint x: 773, endPoint y: 523, distance: 35.6
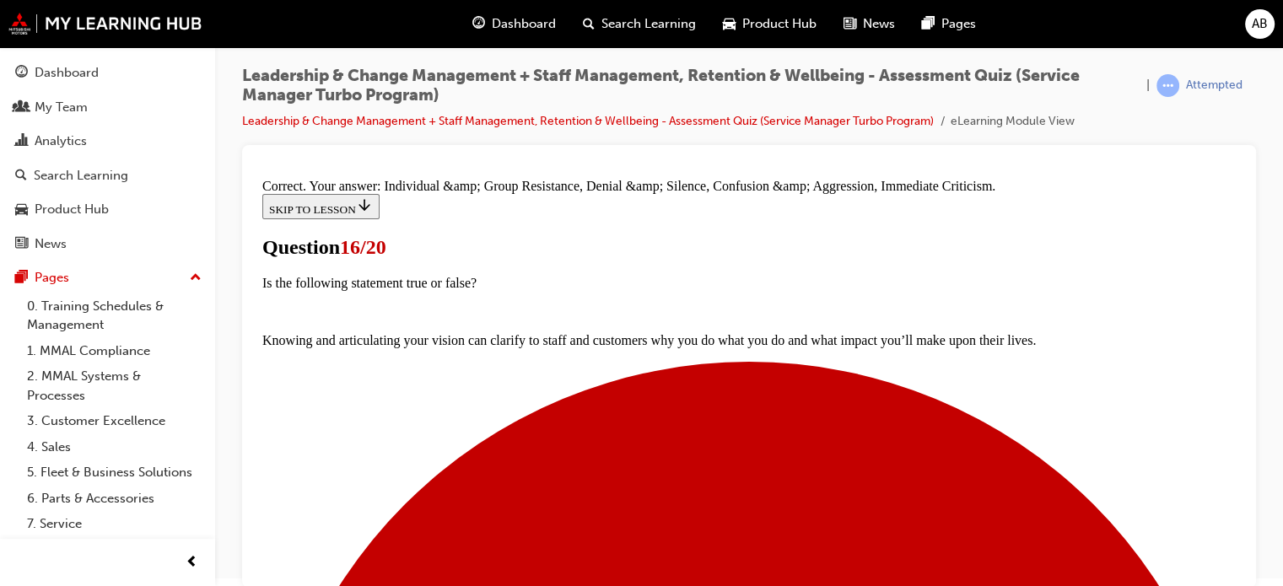
scroll to position [522, 0]
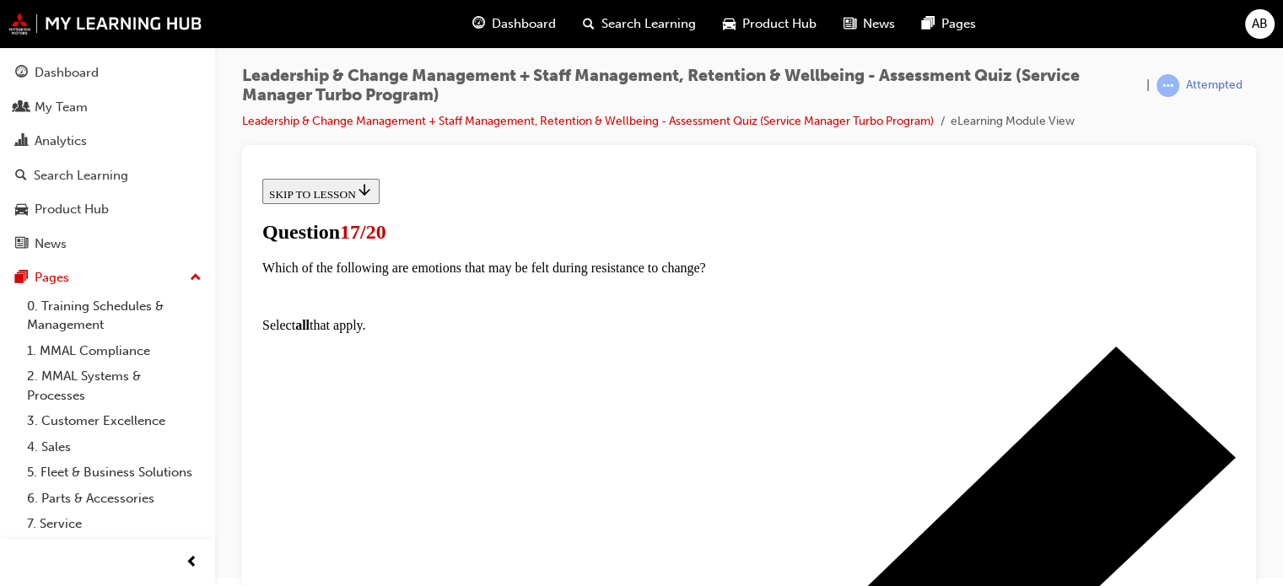
scroll to position [253, 0]
drag, startPoint x: 479, startPoint y: 471, endPoint x: 487, endPoint y: 509, distance: 39.5
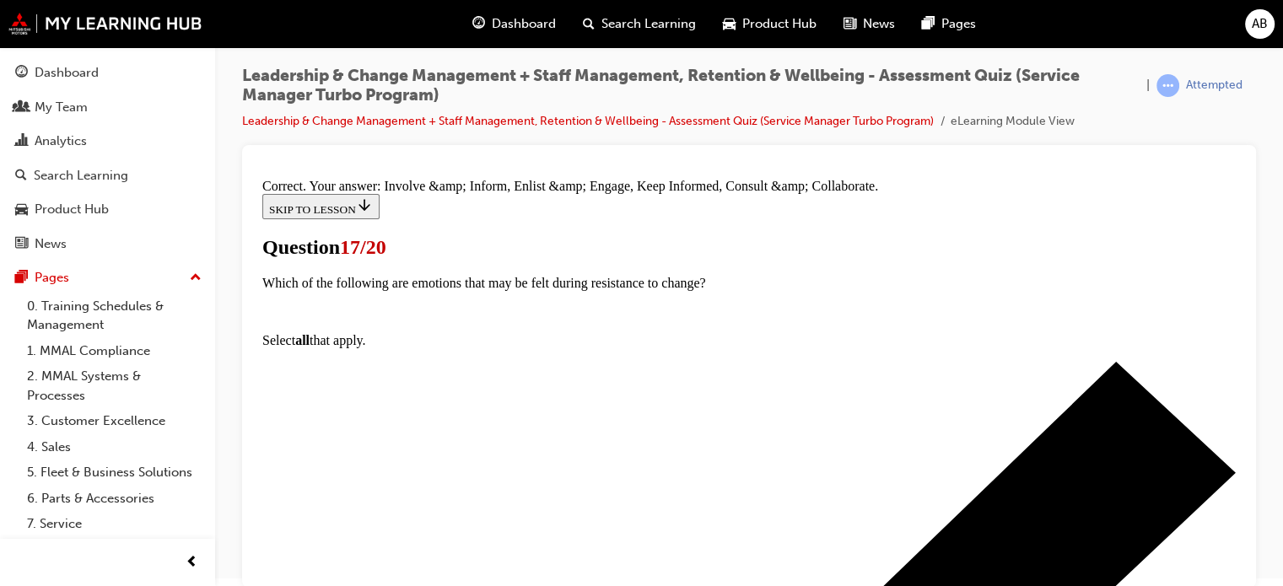
scroll to position [522, 0]
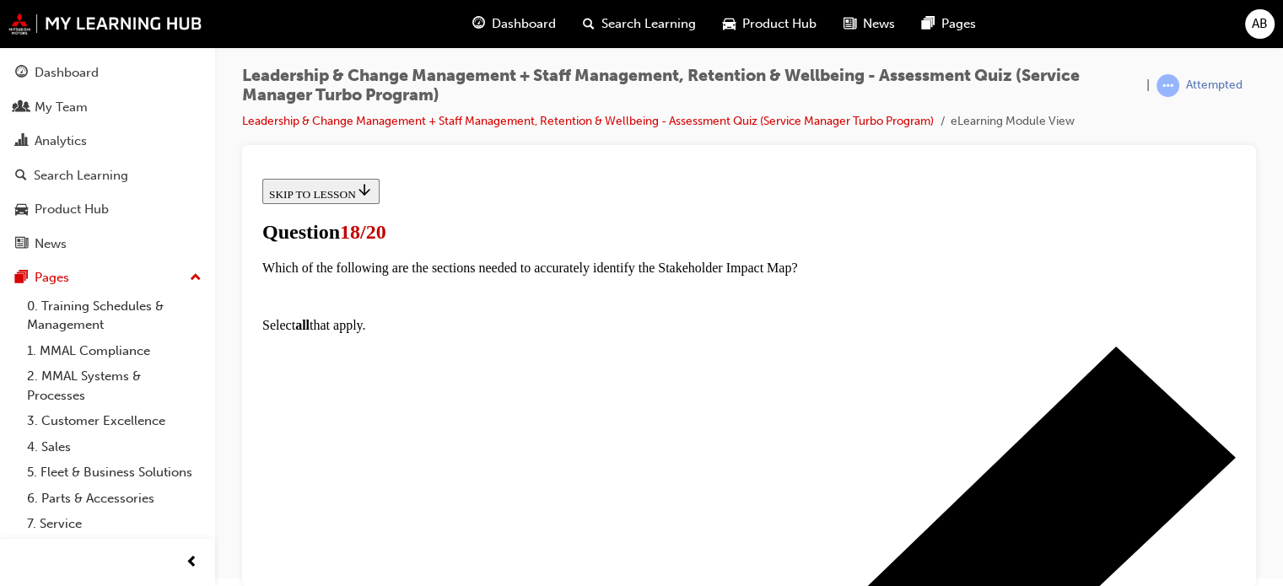
scroll to position [169, 0]
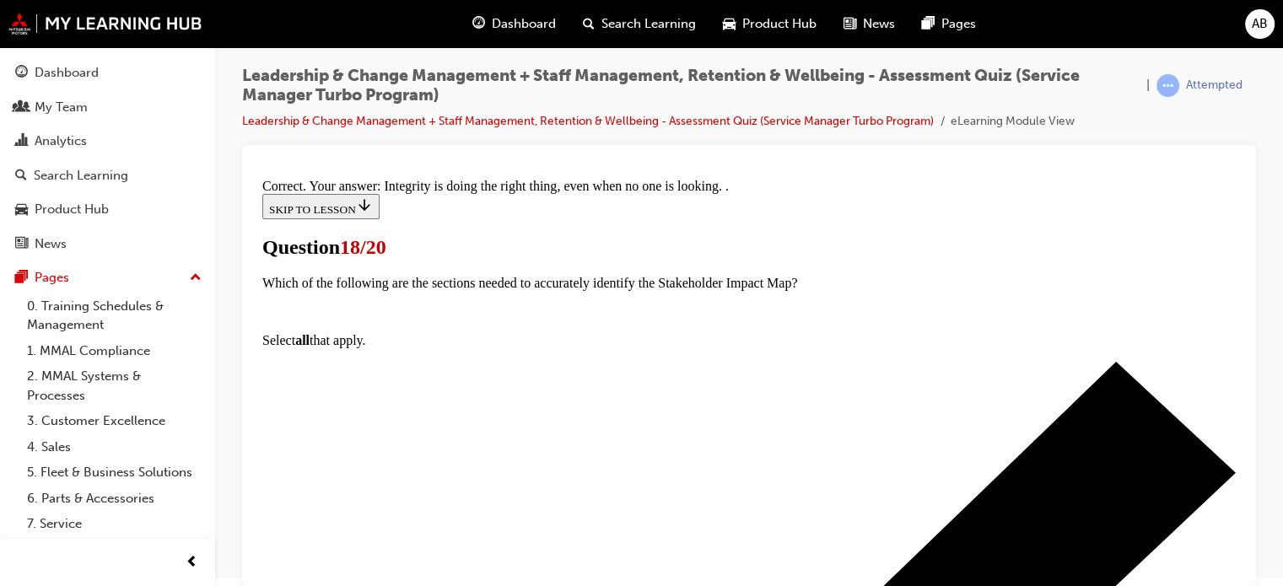
scroll to position [436, 0]
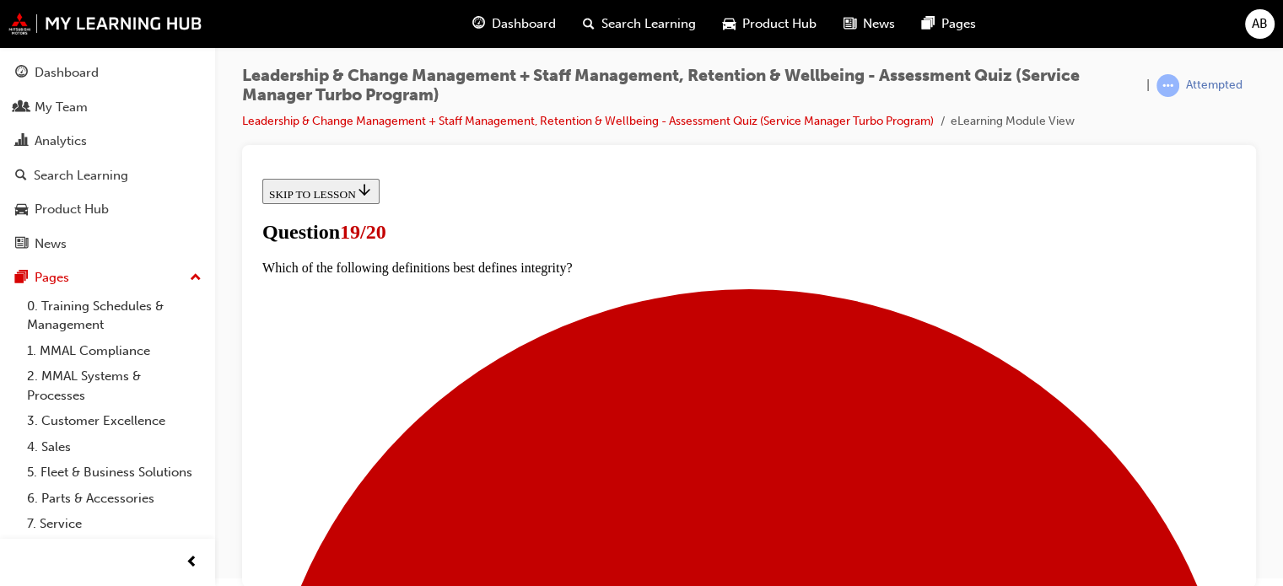
scroll to position [253, 0]
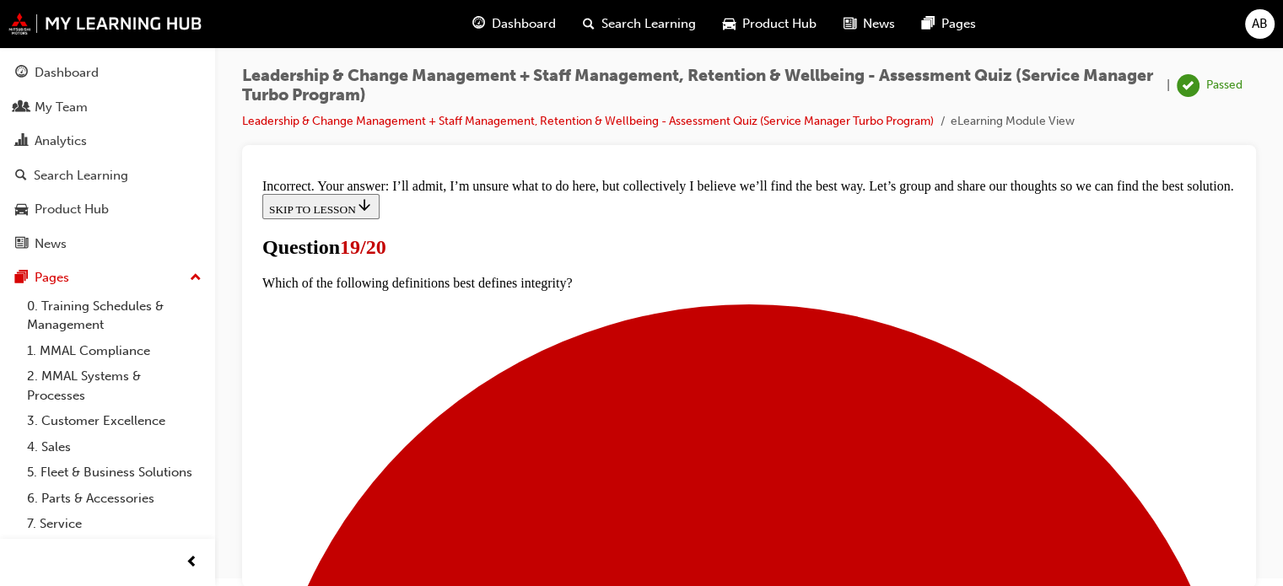
scroll to position [561, 0]
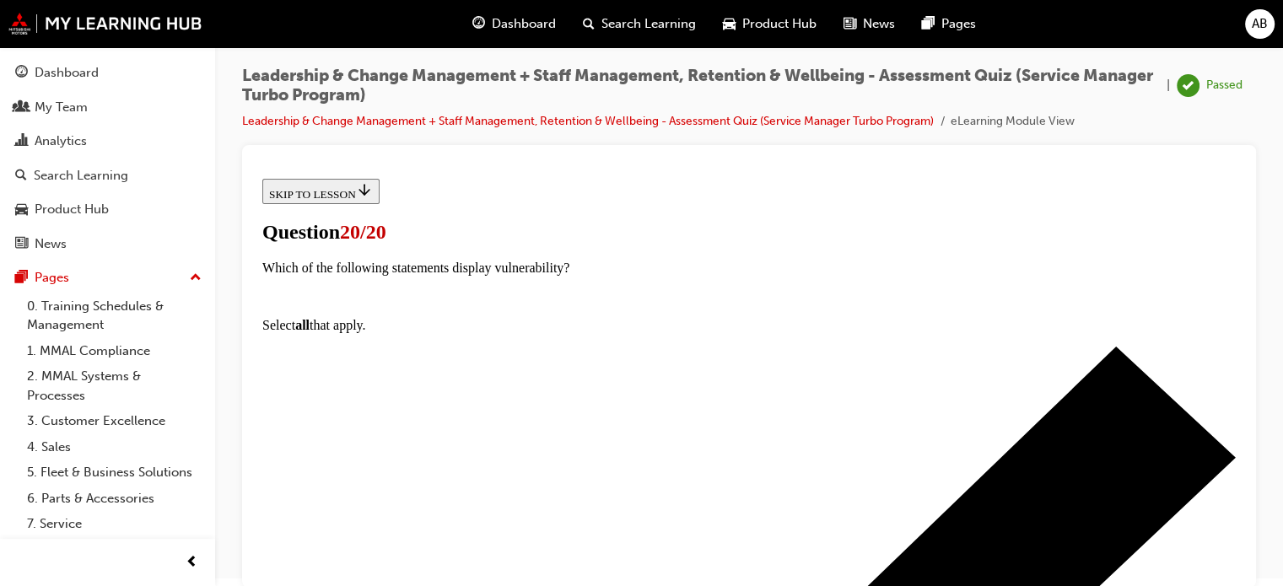
scroll to position [444, 0]
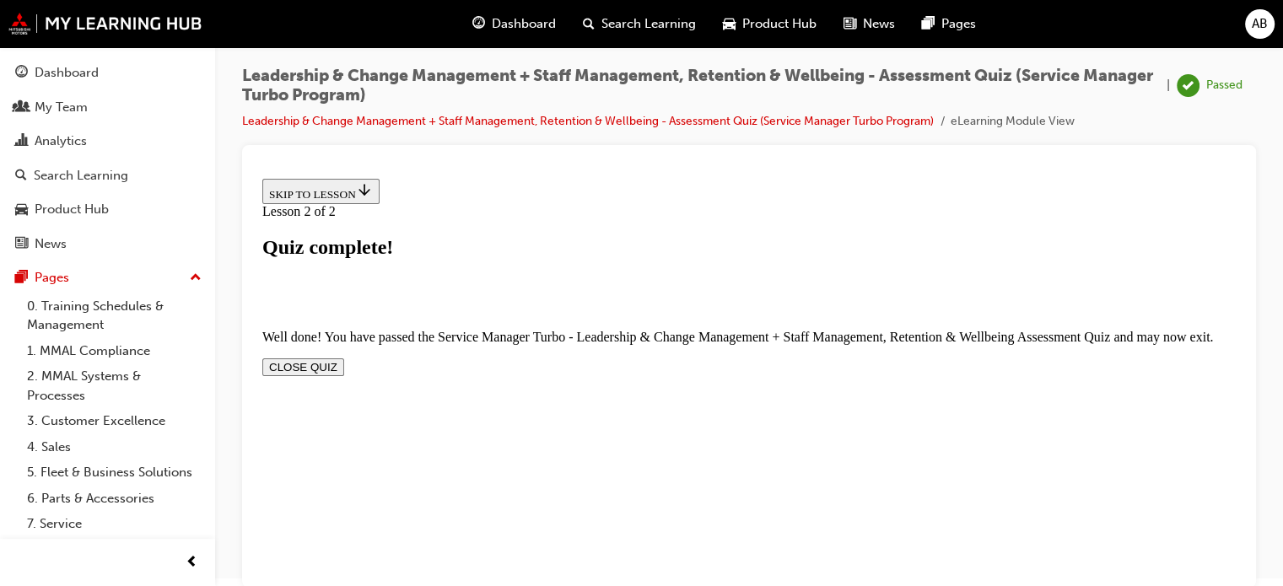
click at [344, 358] on button "CLOSE QUIZ" at bounding box center [303, 367] width 82 height 18
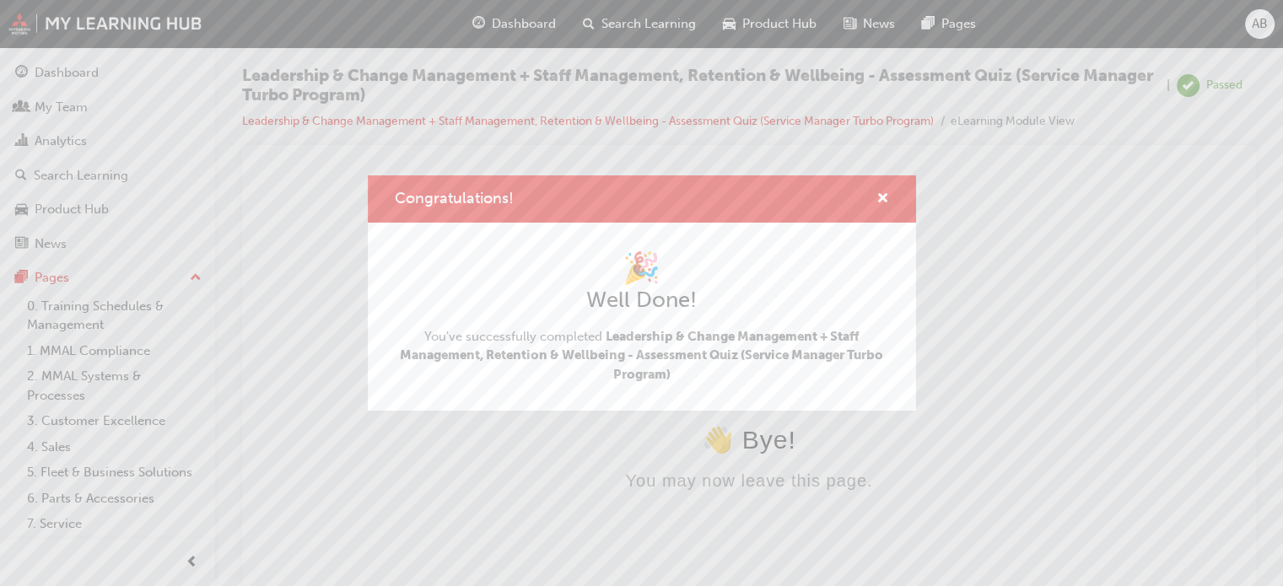
scroll to position [0, 0]
click at [881, 194] on span "cross-icon" at bounding box center [882, 199] width 13 height 15
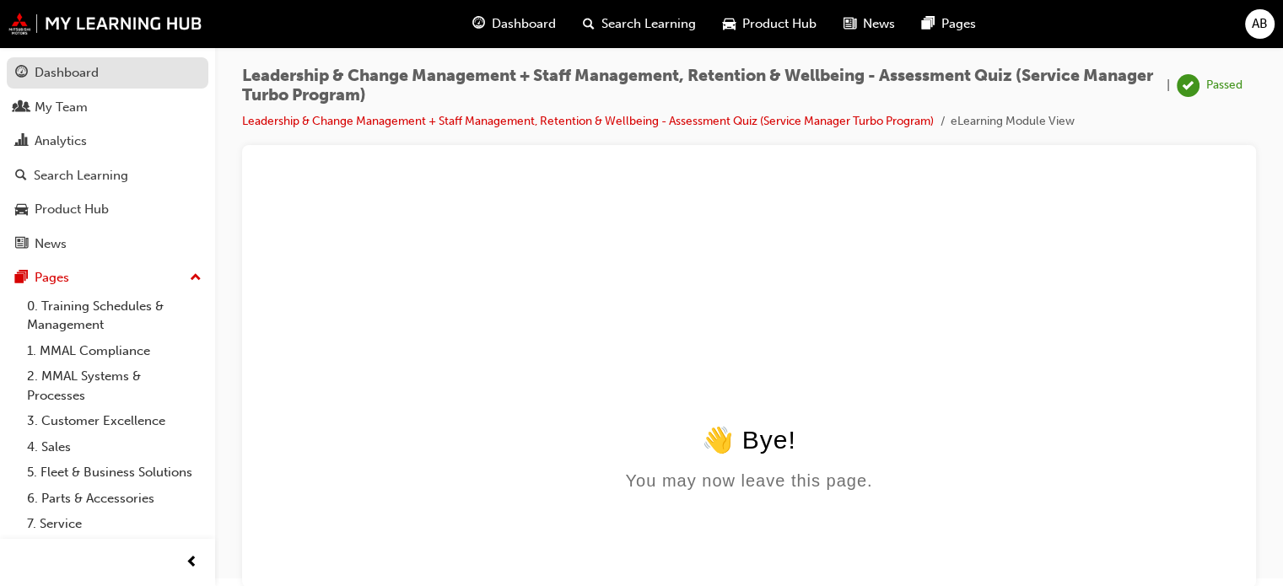
click at [94, 73] on div "Dashboard" at bounding box center [67, 72] width 64 height 19
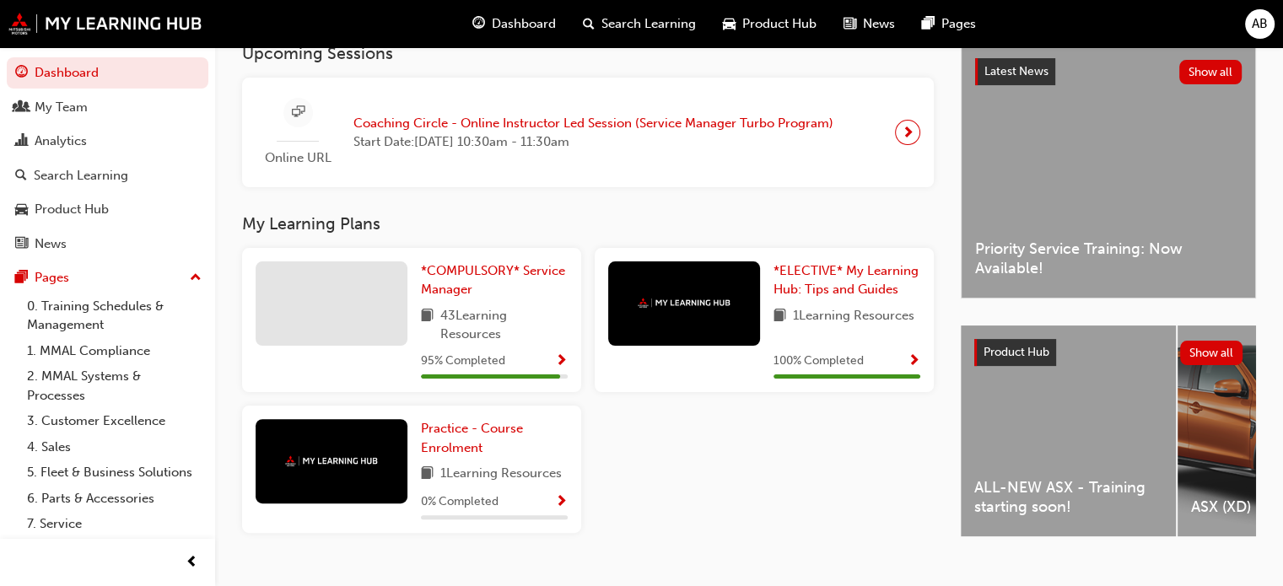
scroll to position [421, 0]
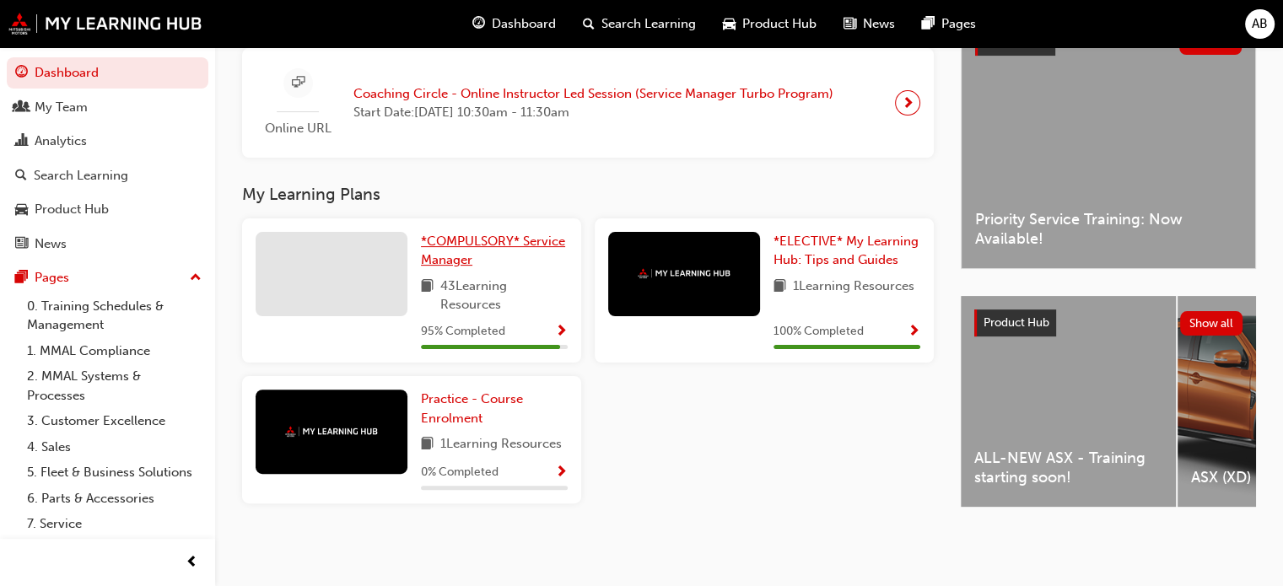
click at [471, 242] on span "*COMPULSORY* Service Manager" at bounding box center [493, 251] width 144 height 35
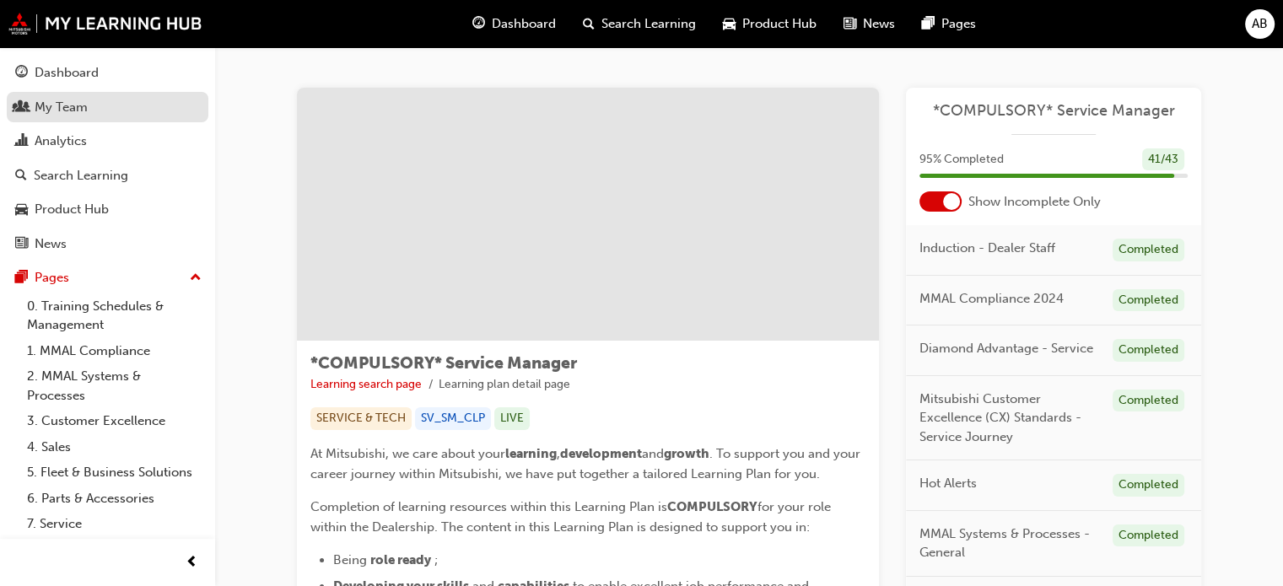
click at [58, 114] on div "My Team" at bounding box center [61, 107] width 53 height 19
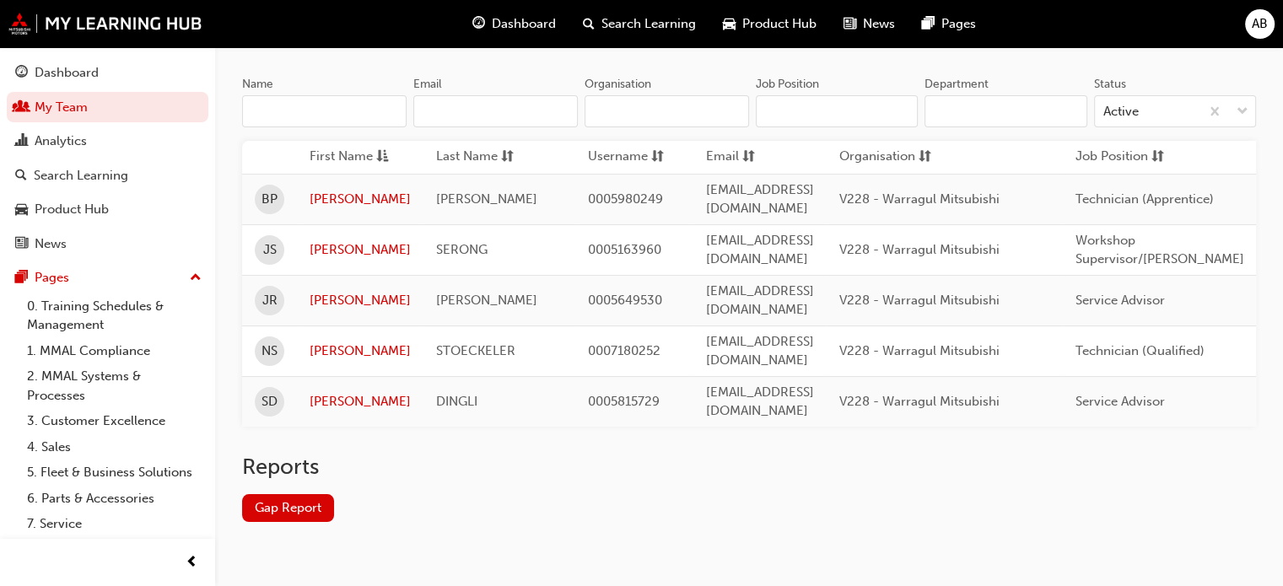
scroll to position [152, 0]
click at [341, 239] on link "[PERSON_NAME]" at bounding box center [359, 248] width 101 height 19
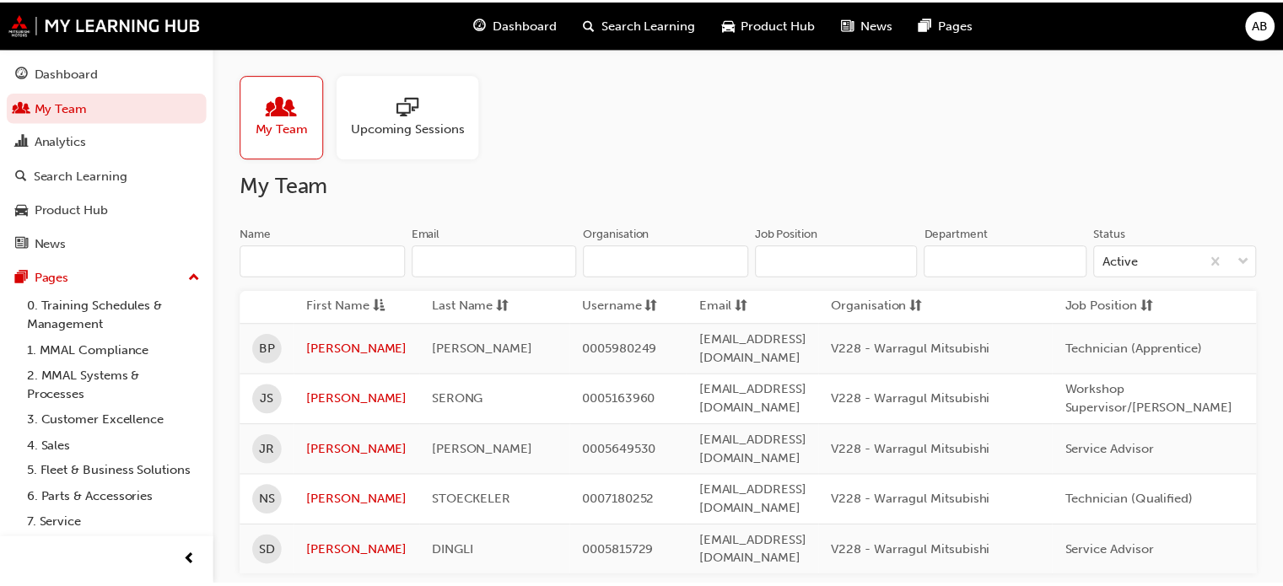
scroll to position [152, 0]
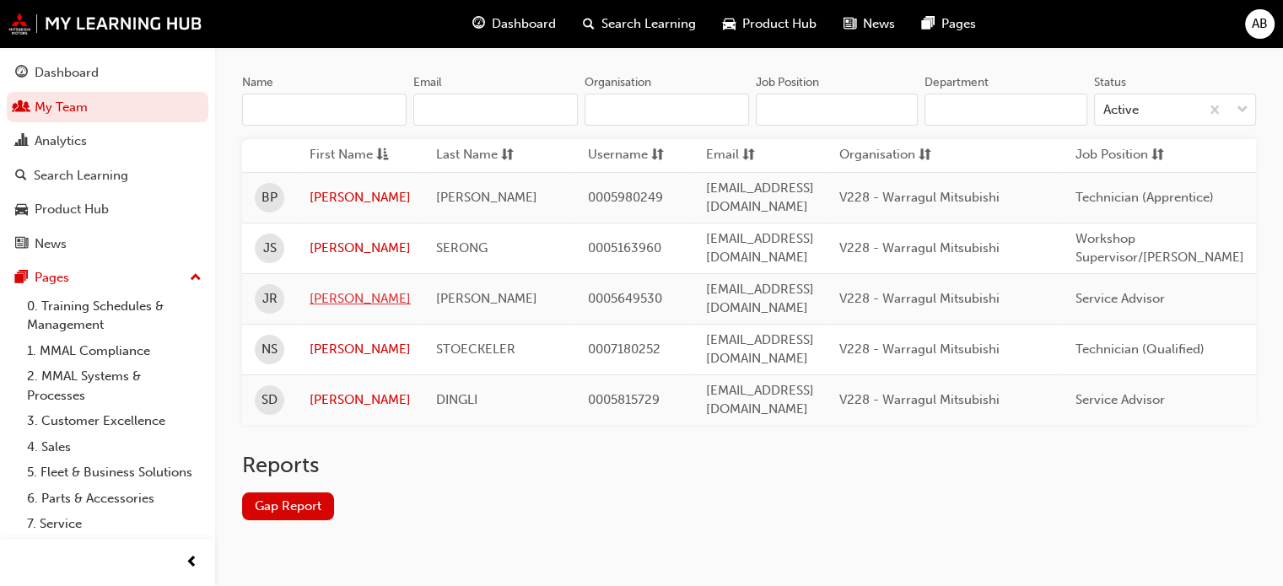
click at [341, 289] on link "[PERSON_NAME]" at bounding box center [359, 298] width 101 height 19
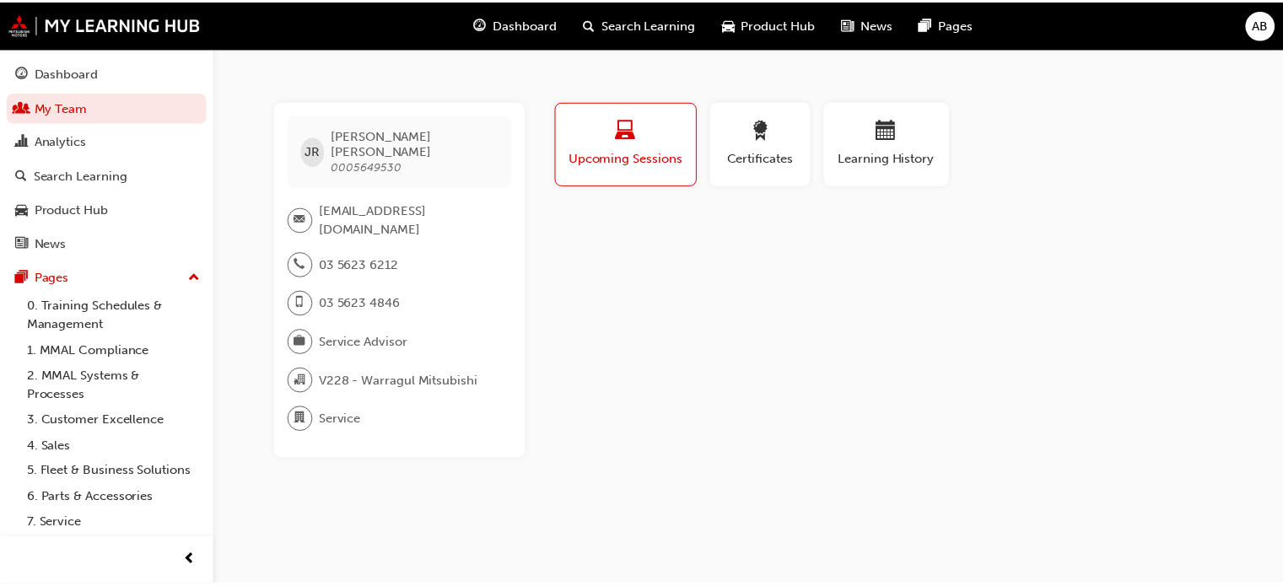
scroll to position [152, 0]
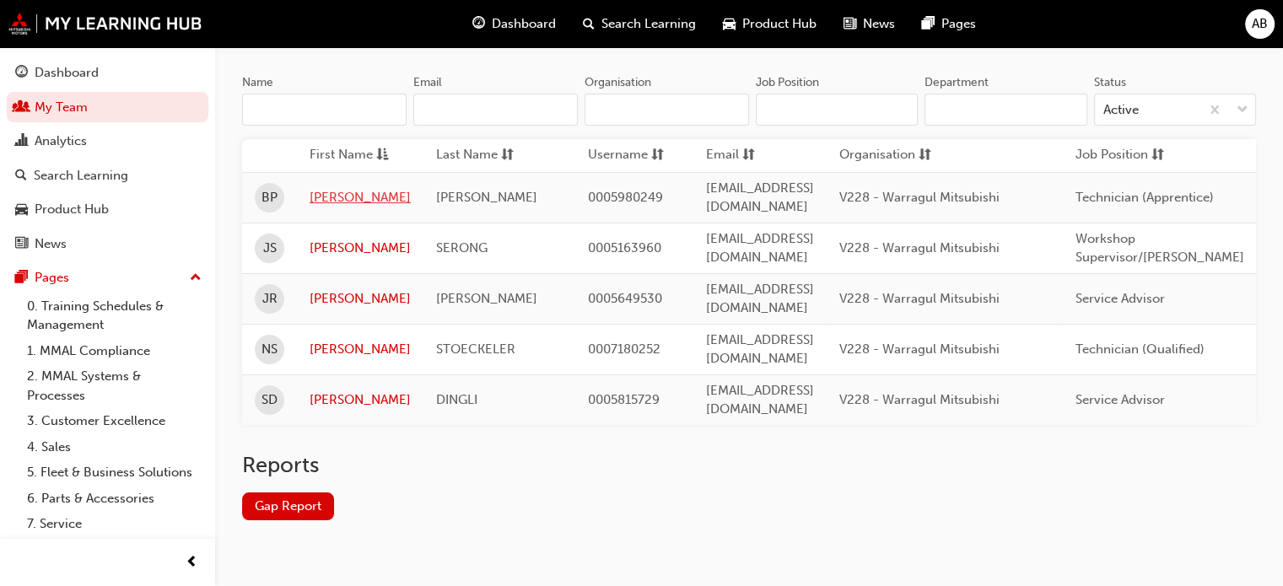
click at [349, 194] on link "[PERSON_NAME]" at bounding box center [359, 197] width 101 height 19
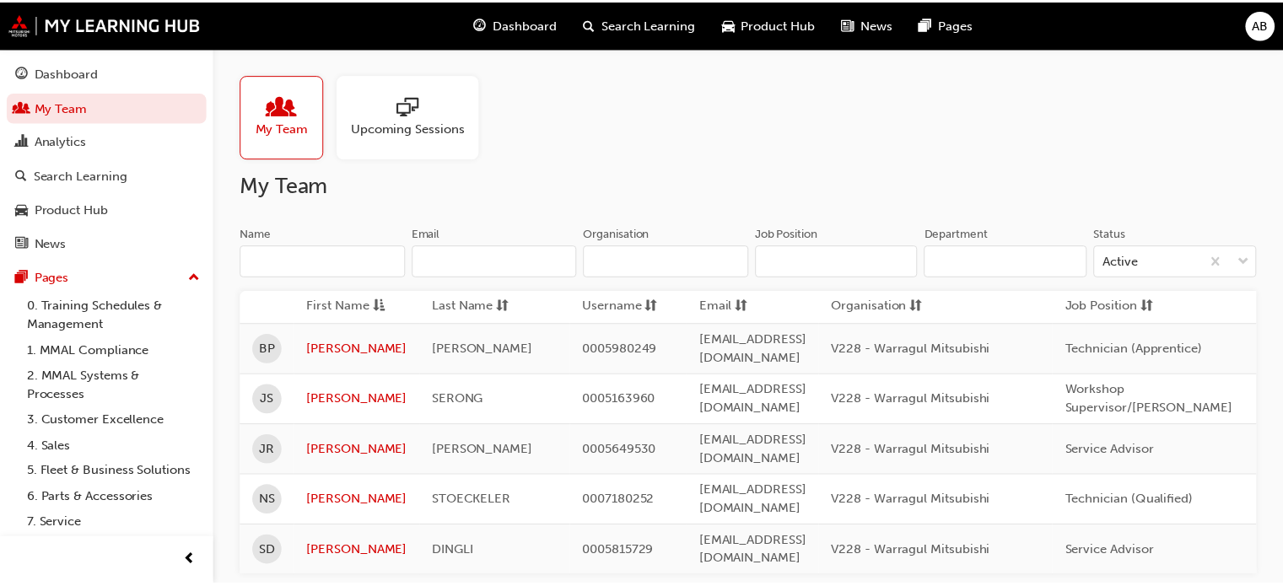
scroll to position [152, 0]
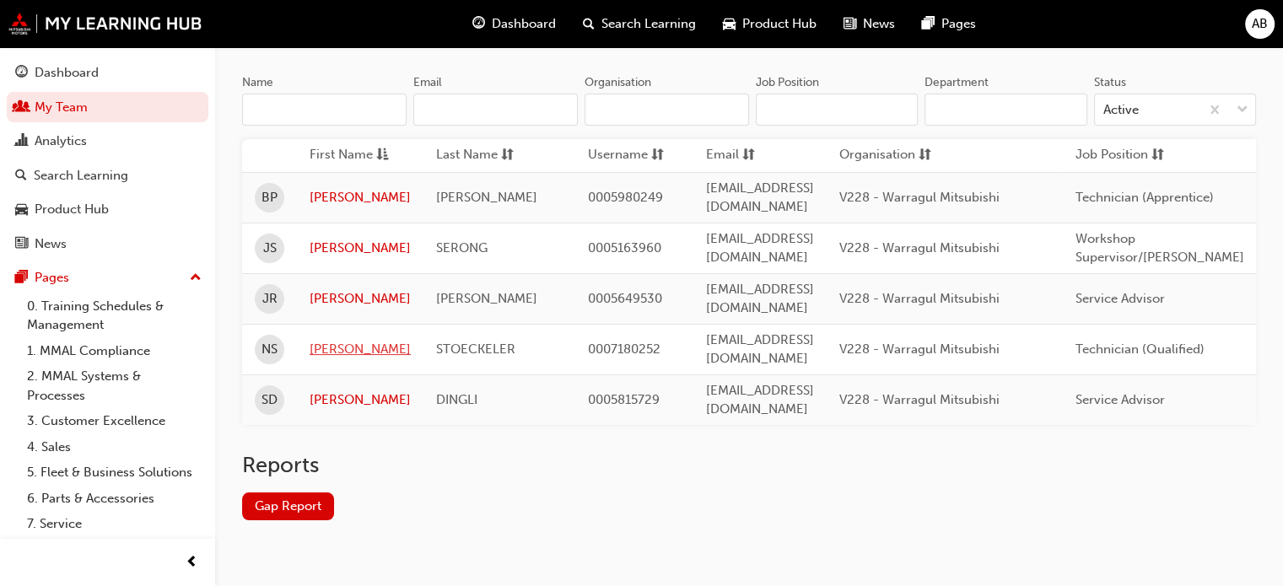
click at [326, 340] on link "[PERSON_NAME]" at bounding box center [359, 349] width 101 height 19
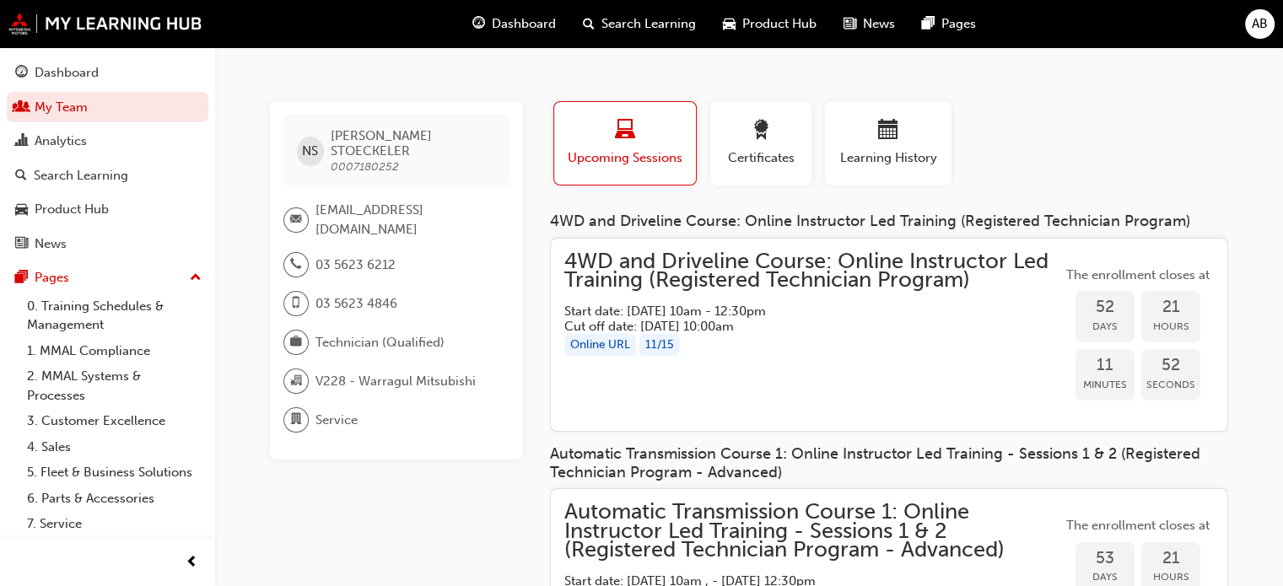
scroll to position [152, 0]
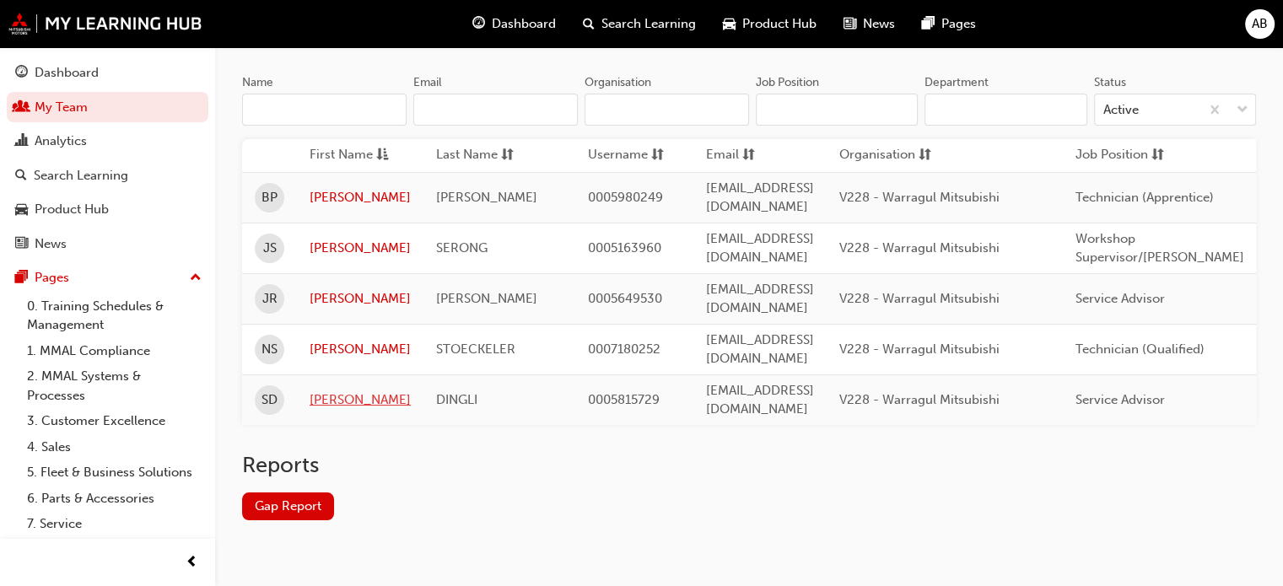
click at [340, 390] on link "[PERSON_NAME]" at bounding box center [359, 399] width 101 height 19
